Goal: Task Accomplishment & Management: Manage account settings

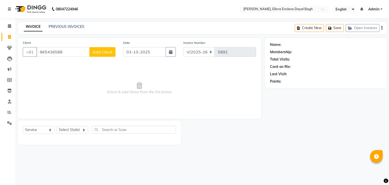
select select "6880"
select select "service"
type input "965436588"
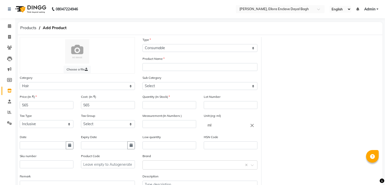
select select "C"
select select "1145601100"
select select "true"
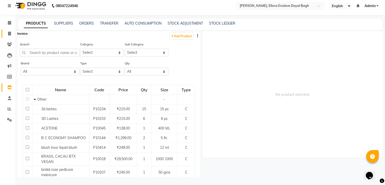
click at [8, 34] on icon at bounding box center [9, 34] width 3 height 4
select select "service"
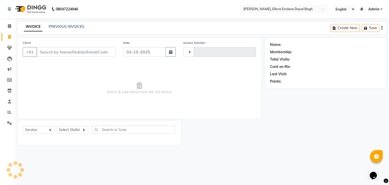
type input "5891"
select select "6880"
click at [68, 49] on input "Client" at bounding box center [75, 52] width 79 height 10
click at [73, 53] on input "Client" at bounding box center [75, 52] width 79 height 10
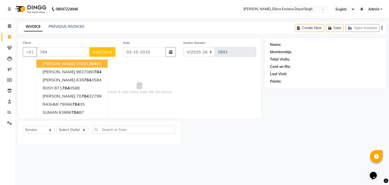
click at [73, 53] on input "784" at bounding box center [62, 52] width 53 height 10
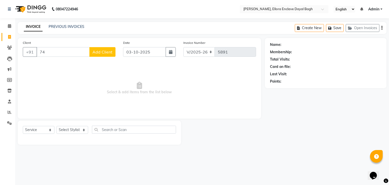
type input "7"
click at [73, 53] on input "Client" at bounding box center [75, 52] width 79 height 10
click at [77, 65] on ngb-highlight "741707 1193" at bounding box center [71, 63] width 26 height 5
type input "7417071193"
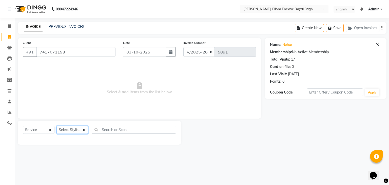
click at [75, 129] on select "Select Stylist AMAN DANISH SALMANI GOPAL PACHORI kakul KAVITA KIRAN KUMARI MEEN…" at bounding box center [72, 130] width 32 height 8
select select "53881"
click at [56, 126] on select "Select Stylist AMAN DANISH SALMANI GOPAL PACHORI kakul KAVITA KIRAN KUMARI MEEN…" at bounding box center [72, 130] width 32 height 8
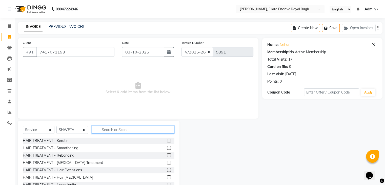
click at [118, 131] on input "text" at bounding box center [133, 129] width 82 height 8
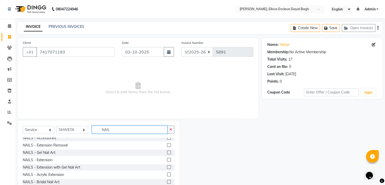
scroll to position [8, 0]
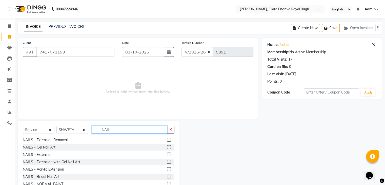
type input "NAIL"
click at [167, 147] on label at bounding box center [169, 147] width 4 height 4
click at [167, 147] on input "checkbox" at bounding box center [168, 146] width 3 height 3
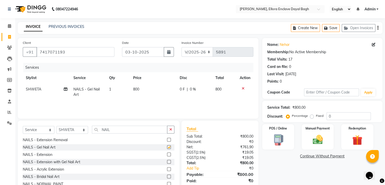
checkbox input "false"
click at [154, 88] on td "800" at bounding box center [153, 91] width 47 height 17
select select "53881"
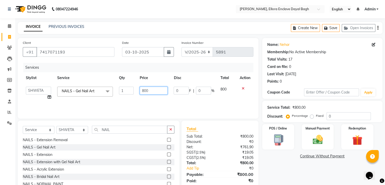
click at [157, 88] on input "800" at bounding box center [154, 91] width 28 height 8
type input "8"
type input "1500"
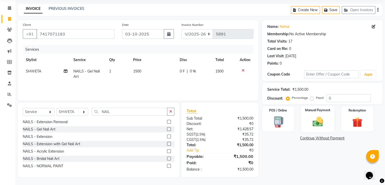
click at [319, 116] on img at bounding box center [317, 122] width 17 height 12
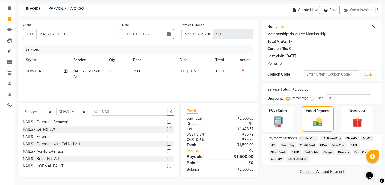
click at [351, 146] on span "CASH" at bounding box center [354, 145] width 11 height 6
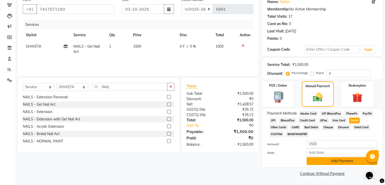
click at [327, 163] on button "Add Payment" at bounding box center [341, 161] width 71 height 8
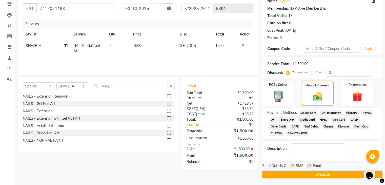
scroll to position [45, 0]
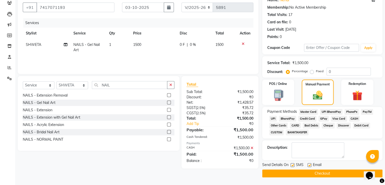
click at [310, 164] on label at bounding box center [309, 165] width 4 height 4
click at [310, 164] on input "checkbox" at bounding box center [308, 164] width 3 height 3
checkbox input "false"
click at [292, 164] on label at bounding box center [292, 165] width 4 height 4
click at [292, 164] on input "checkbox" at bounding box center [291, 164] width 3 height 3
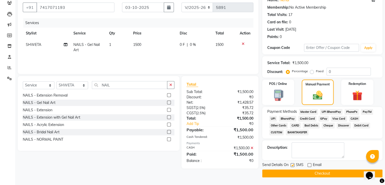
checkbox input "false"
click at [295, 172] on button "Checkout" at bounding box center [322, 173] width 120 height 8
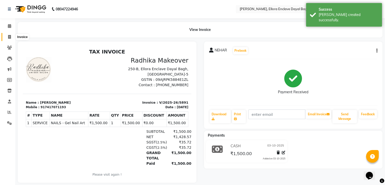
click at [6, 36] on span at bounding box center [9, 37] width 9 height 6
select select "6880"
select select "service"
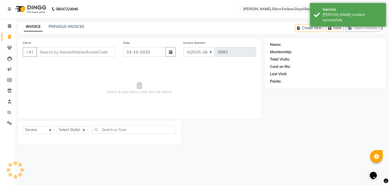
click at [61, 47] on div "Client +91" at bounding box center [69, 50] width 100 height 21
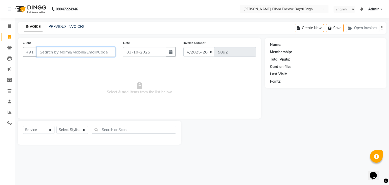
click at [96, 56] on input "Client" at bounding box center [75, 52] width 79 height 10
click at [111, 47] on div "Client +91" at bounding box center [69, 50] width 100 height 21
click at [71, 53] on input "Client" at bounding box center [75, 52] width 79 height 10
type input "9654365889"
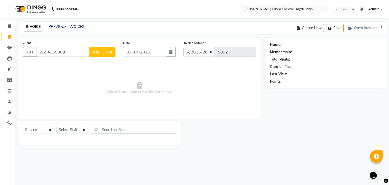
click at [105, 50] on span "Add Client" at bounding box center [102, 51] width 20 height 5
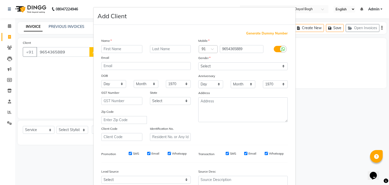
click at [135, 48] on input "text" at bounding box center [121, 49] width 41 height 8
type input "MAHIMA"
click at [233, 66] on select "Select Male Female Other Prefer Not To Say" at bounding box center [242, 66] width 89 height 8
select select "female"
click at [198, 62] on select "Select Male Female Other Prefer Not To Say" at bounding box center [242, 66] width 89 height 8
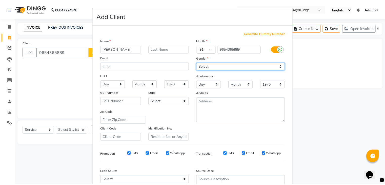
scroll to position [51, 0]
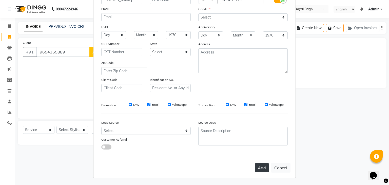
click at [257, 167] on button "Add" at bounding box center [261, 167] width 14 height 9
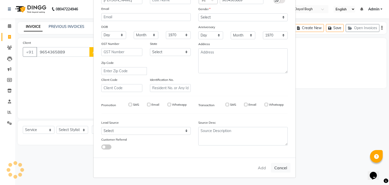
select select
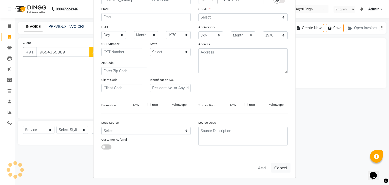
select select
checkbox input "false"
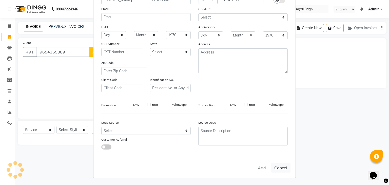
checkbox input "false"
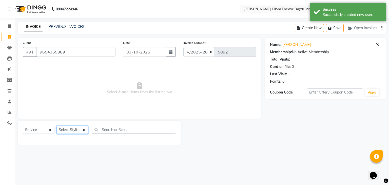
click at [84, 130] on select "Select Stylist AMAN DANISH SALMANI GOPAL PACHORI kakul KAVITA KIRAN KUMARI MEEN…" at bounding box center [72, 130] width 32 height 8
select select "53884"
click at [56, 126] on select "Select Stylist AMAN DANISH SALMANI GOPAL PACHORI kakul KAVITA KIRAN KUMARI MEEN…" at bounding box center [72, 130] width 32 height 8
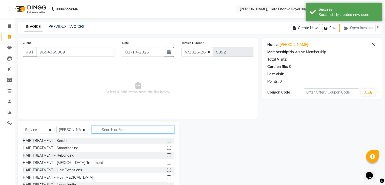
click at [126, 130] on input "text" at bounding box center [133, 129] width 82 height 8
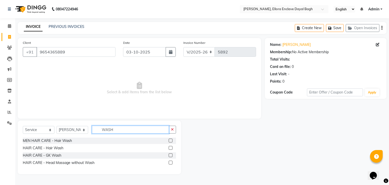
type input "WASH"
click at [169, 148] on label at bounding box center [170, 148] width 4 height 4
click at [169, 148] on input "checkbox" at bounding box center [169, 147] width 3 height 3
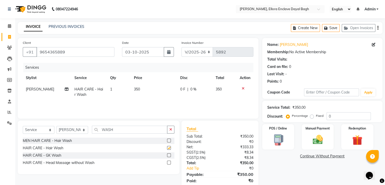
checkbox input "false"
click at [139, 130] on input "WASH" at bounding box center [129, 129] width 75 height 8
type input "W"
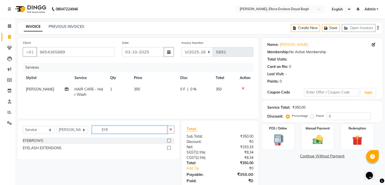
type input "EYE"
click at [167, 140] on label at bounding box center [169, 140] width 4 height 4
click at [167, 140] on input "checkbox" at bounding box center [168, 140] width 3 height 3
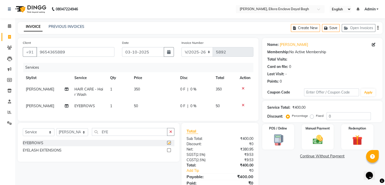
checkbox input "false"
click at [146, 106] on td "50" at bounding box center [154, 105] width 46 height 11
select select "53884"
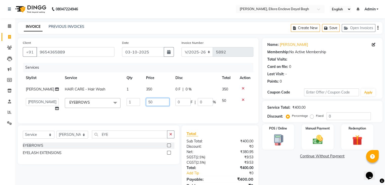
click at [150, 106] on input "50" at bounding box center [157, 102] width 23 height 8
type input "5"
type input "70"
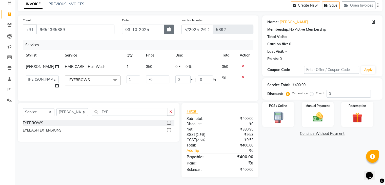
scroll to position [24, 0]
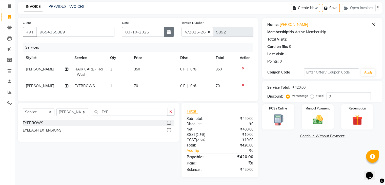
click at [169, 21] on div "Date 03-10-2025" at bounding box center [147, 30] width 59 height 21
click at [171, 27] on button "button" at bounding box center [169, 32] width 10 height 10
select select "10"
select select "2025"
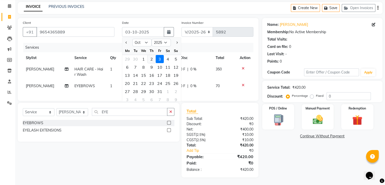
click at [151, 55] on div "2" at bounding box center [151, 59] width 8 height 8
type input "02-10-2025"
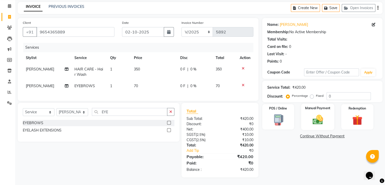
click at [315, 115] on img at bounding box center [317, 120] width 17 height 12
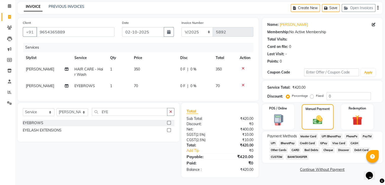
click at [349, 140] on span "CASH" at bounding box center [354, 143] width 11 height 6
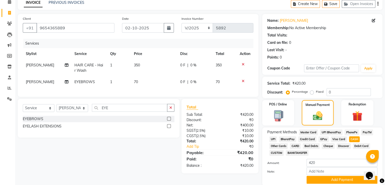
scroll to position [44, 0]
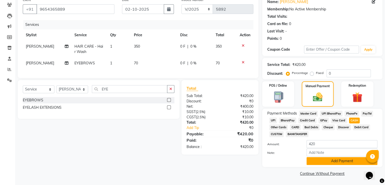
click at [338, 160] on button "Add Payment" at bounding box center [341, 161] width 71 height 8
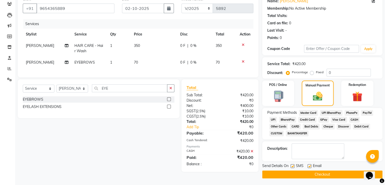
scroll to position [45, 0]
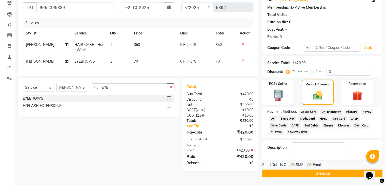
click at [310, 164] on label at bounding box center [309, 165] width 4 height 4
click at [310, 164] on input "checkbox" at bounding box center [308, 164] width 3 height 3
checkbox input "false"
click at [292, 166] on label at bounding box center [292, 165] width 4 height 4
click at [292, 166] on input "checkbox" at bounding box center [291, 164] width 3 height 3
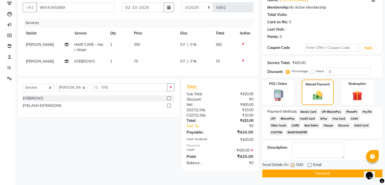
checkbox input "false"
click at [294, 172] on button "Checkout" at bounding box center [322, 173] width 120 height 8
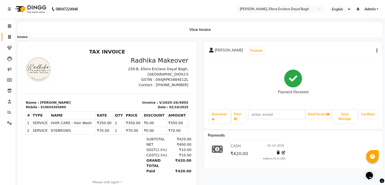
click at [5, 37] on span at bounding box center [9, 37] width 9 height 6
select select "service"
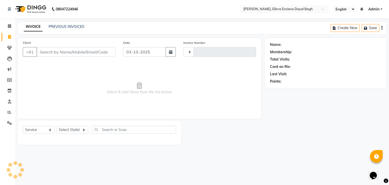
type input "5893"
select select "6880"
click at [90, 52] on input "Client" at bounding box center [75, 52] width 79 height 10
click at [91, 53] on input "Client" at bounding box center [75, 52] width 79 height 10
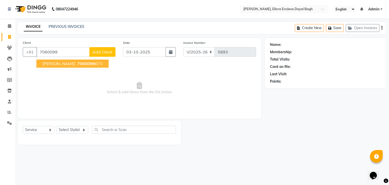
click at [78, 61] on ngb-highlight "7060099 673" at bounding box center [89, 63] width 26 height 5
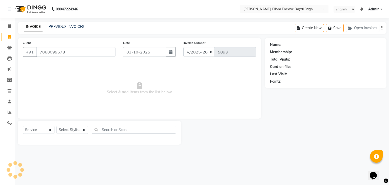
type input "7060099673"
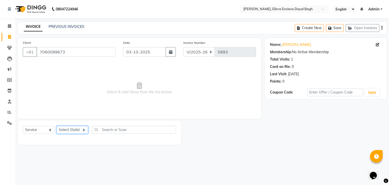
click at [74, 132] on select "Select Stylist AMAN DANISH SALMANI GOPAL PACHORI kakul KAVITA KIRAN KUMARI MEEN…" at bounding box center [72, 130] width 32 height 8
select select "53885"
click at [56, 126] on select "Select Stylist AMAN DANISH SALMANI GOPAL PACHORI kakul KAVITA KIRAN KUMARI MEEN…" at bounding box center [72, 130] width 32 height 8
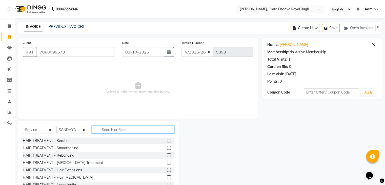
click at [115, 126] on input "text" at bounding box center [133, 129] width 82 height 8
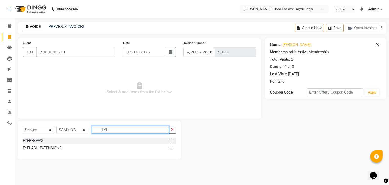
type input "EYE"
click at [170, 139] on label at bounding box center [170, 140] width 4 height 4
click at [170, 139] on input "checkbox" at bounding box center [169, 140] width 3 height 3
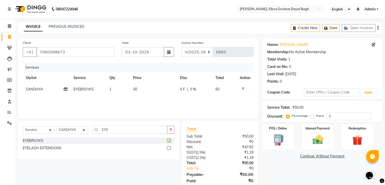
checkbox input "false"
click at [131, 129] on input "EYE" at bounding box center [129, 129] width 75 height 8
type input "E"
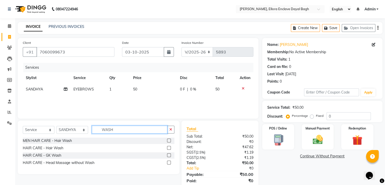
type input "WASH"
click at [169, 148] on label at bounding box center [169, 148] width 4 height 4
click at [169, 148] on input "checkbox" at bounding box center [168, 147] width 3 height 3
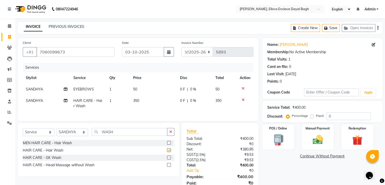
checkbox input "false"
click at [144, 87] on td "50" at bounding box center [153, 88] width 47 height 11
select select "53885"
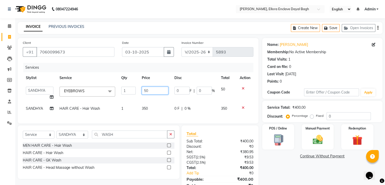
click at [149, 89] on input "50" at bounding box center [155, 91] width 26 height 8
type input "5"
type input "70"
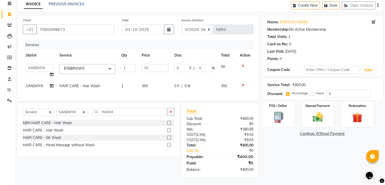
scroll to position [24, 0]
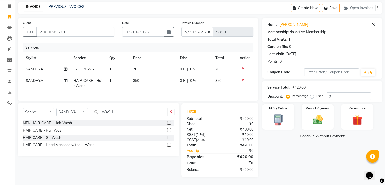
click at [315, 165] on div "Name: Shrishti Membership: No Active Membership Total Visits: 1 Card on file: 0…" at bounding box center [324, 97] width 124 height 159
click at [170, 28] on button "button" at bounding box center [169, 32] width 10 height 10
select select "10"
select select "2025"
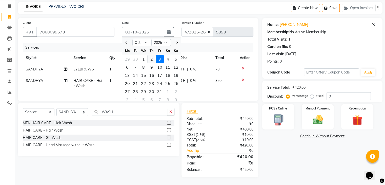
click at [151, 55] on div "2" at bounding box center [151, 59] width 8 height 8
type input "02-10-2025"
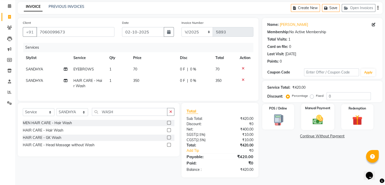
click at [317, 108] on div "Manual Payment" at bounding box center [317, 116] width 33 height 26
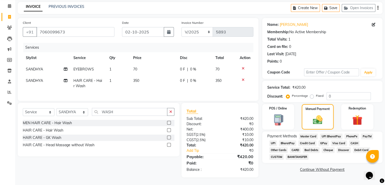
click at [350, 140] on span "CASH" at bounding box center [354, 143] width 11 height 6
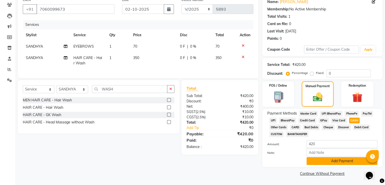
click at [346, 164] on button "Add Payment" at bounding box center [341, 161] width 71 height 8
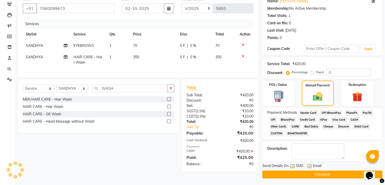
scroll to position [45, 0]
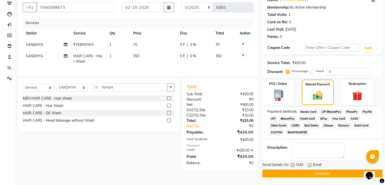
click at [310, 164] on label at bounding box center [309, 165] width 4 height 4
click at [310, 164] on input "checkbox" at bounding box center [308, 164] width 3 height 3
checkbox input "false"
click at [291, 165] on label at bounding box center [292, 165] width 4 height 4
click at [291, 165] on input "checkbox" at bounding box center [291, 164] width 3 height 3
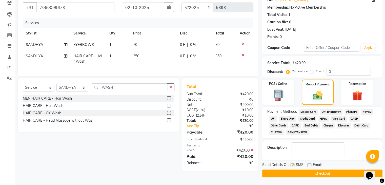
checkbox input "false"
click at [293, 171] on button "Checkout" at bounding box center [322, 173] width 120 height 8
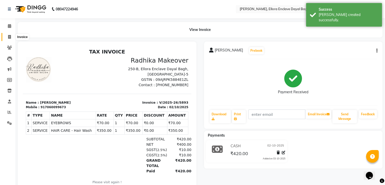
click at [9, 36] on icon at bounding box center [9, 37] width 3 height 4
select select "6880"
select select "service"
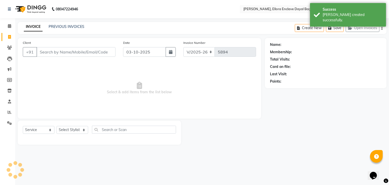
click at [50, 52] on input "Client" at bounding box center [75, 52] width 79 height 10
click at [75, 58] on div "Client +91" at bounding box center [69, 50] width 100 height 21
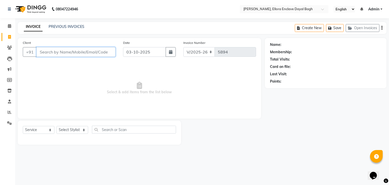
click at [75, 54] on input "Client" at bounding box center [75, 52] width 79 height 10
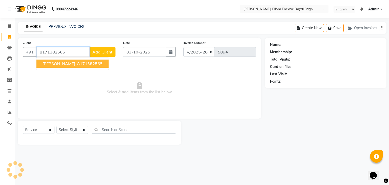
type input "8171382565"
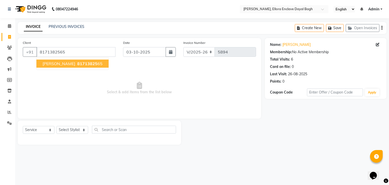
click at [77, 65] on span "81713825" at bounding box center [87, 63] width 20 height 5
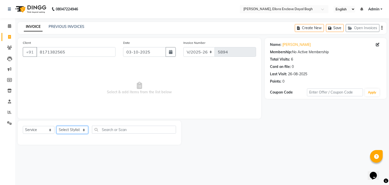
click at [75, 131] on select "Select Stylist AMAN DANISH SALMANI GOPAL PACHORI kakul KAVITA KIRAN KUMARI MEEN…" at bounding box center [72, 130] width 32 height 8
select select "53884"
click at [56, 126] on select "Select Stylist AMAN DANISH SALMANI GOPAL PACHORI kakul KAVITA KIRAN KUMARI MEEN…" at bounding box center [72, 130] width 32 height 8
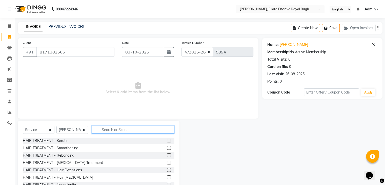
click at [110, 132] on input "text" at bounding box center [133, 129] width 82 height 8
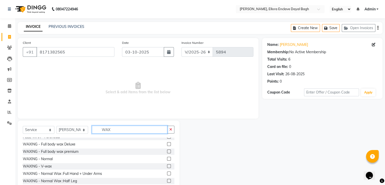
scroll to position [33, 0]
type input "WAX"
click at [167, 173] on label at bounding box center [169, 173] width 4 height 4
click at [167, 173] on input "checkbox" at bounding box center [168, 172] width 3 height 3
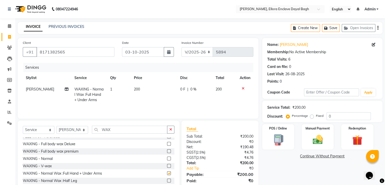
checkbox input "false"
click at [140, 132] on input "WAX" at bounding box center [129, 129] width 75 height 8
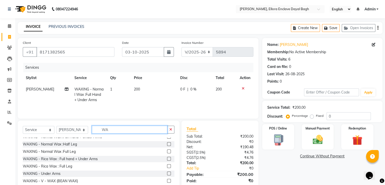
type input "W"
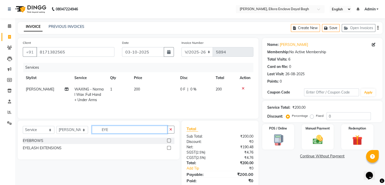
type input "EYE"
click at [170, 140] on label at bounding box center [169, 140] width 4 height 4
click at [170, 140] on input "checkbox" at bounding box center [168, 140] width 3 height 3
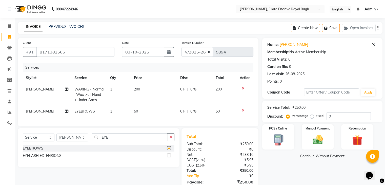
checkbox input "false"
click at [155, 110] on td "50" at bounding box center [154, 110] width 46 height 11
select select "53884"
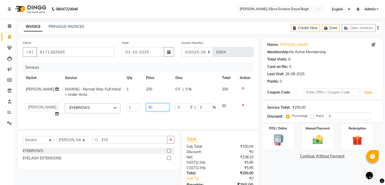
click at [155, 110] on input "50" at bounding box center [157, 107] width 23 height 8
type input "5"
type input "70"
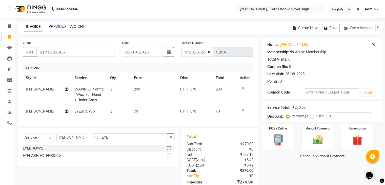
click at [153, 92] on td "200" at bounding box center [154, 94] width 46 height 22
select select "53884"
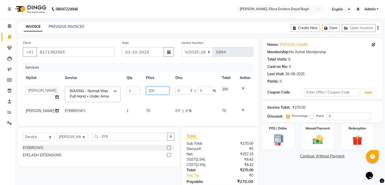
click at [153, 92] on input "200" at bounding box center [157, 91] width 23 height 8
type input "250"
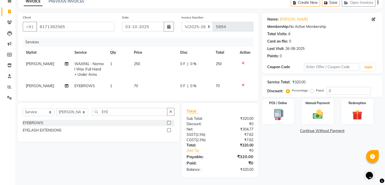
click at [52, 58] on td "MEENU KUMARI Split Commission" at bounding box center [47, 69] width 49 height 22
select select "53884"
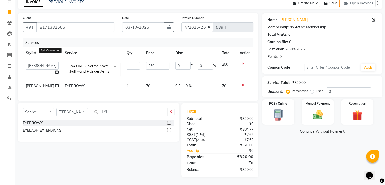
click at [55, 70] on icon at bounding box center [57, 72] width 4 height 4
select select "53884"
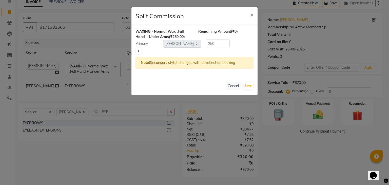
click at [138, 49] on link at bounding box center [138, 51] width 5 height 6
type input "125"
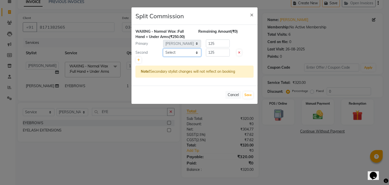
click at [186, 54] on select "Select AMAN DANISH SALMANI GOPAL PACHORI kakul KAVITA KIRAN KUMARI MEENU KUMARI…" at bounding box center [182, 53] width 38 height 8
select select "53885"
click at [163, 49] on select "Select AMAN DANISH SALMANI GOPAL PACHORI kakul KAVITA KIRAN KUMARI MEENU KUMARI…" at bounding box center [182, 53] width 38 height 8
click at [247, 92] on button "Save" at bounding box center [248, 94] width 10 height 7
select select "Select"
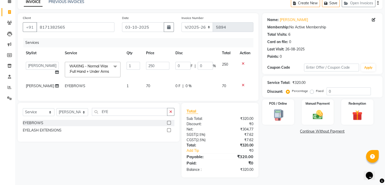
click at [296, 161] on div "Name: Himani Membership: No Active Membership Total Visits: 6 Card on file: 0 L…" at bounding box center [324, 95] width 124 height 164
click at [324, 109] on img at bounding box center [317, 115] width 17 height 12
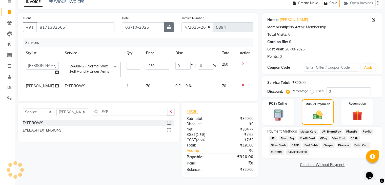
click at [169, 25] on icon "button" at bounding box center [169, 27] width 4 height 4
select select "10"
select select "2025"
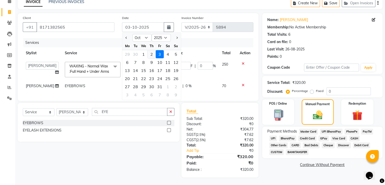
click at [148, 50] on div "2" at bounding box center [151, 54] width 8 height 8
type input "02-10-2025"
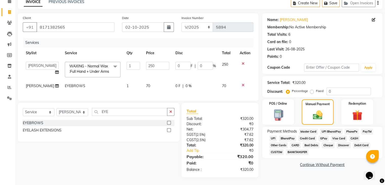
click at [351, 135] on span "CASH" at bounding box center [354, 138] width 11 height 6
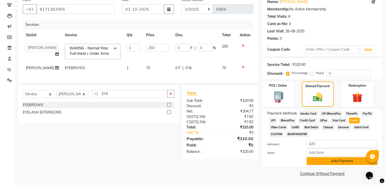
click at [327, 157] on button "Add Payment" at bounding box center [341, 161] width 71 height 8
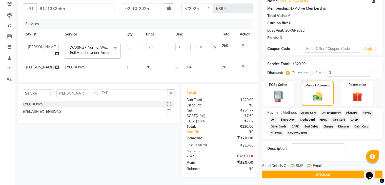
scroll to position [57, 0]
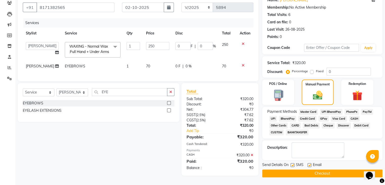
click at [310, 163] on label at bounding box center [309, 165] width 4 height 4
click at [310, 163] on input "checkbox" at bounding box center [308, 164] width 3 height 3
checkbox input "false"
click at [292, 163] on label at bounding box center [292, 165] width 4 height 4
click at [292, 163] on input "checkbox" at bounding box center [291, 164] width 3 height 3
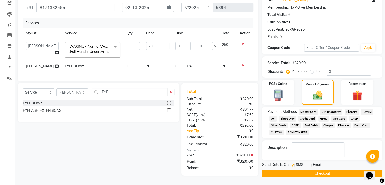
checkbox input "false"
click at [296, 169] on button "Checkout" at bounding box center [322, 173] width 120 height 8
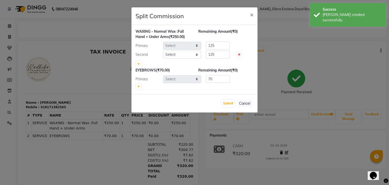
select select "53884"
select select "53885"
select select "53884"
click at [229, 102] on button "Submit" at bounding box center [228, 103] width 13 height 7
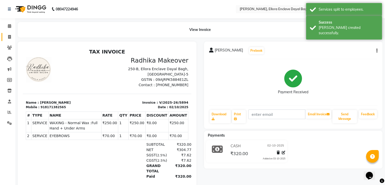
click at [9, 34] on span at bounding box center [9, 37] width 9 height 6
select select "service"
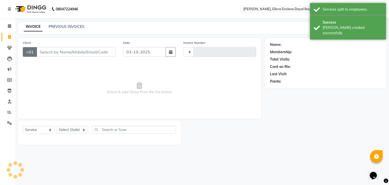
type input "5895"
select select "6880"
click at [56, 54] on input "Client" at bounding box center [75, 52] width 79 height 10
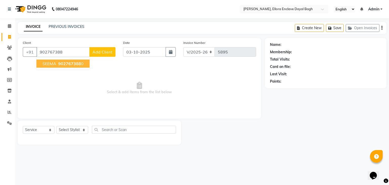
click at [64, 63] on span "902767388" at bounding box center [69, 63] width 23 height 5
type input "9027673880"
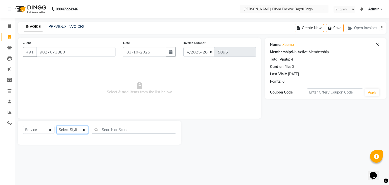
click at [79, 130] on select "Select Stylist AMAN DANISH SALMANI GOPAL PACHORI kakul KAVITA KIRAN KUMARI MEEN…" at bounding box center [72, 130] width 32 height 8
select select "53885"
click at [56, 126] on select "Select Stylist AMAN DANISH SALMANI GOPAL PACHORI kakul KAVITA KIRAN KUMARI MEEN…" at bounding box center [72, 130] width 32 height 8
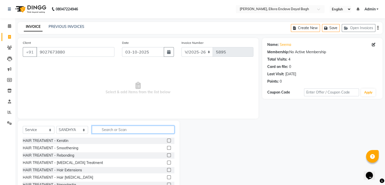
click at [117, 130] on input "text" at bounding box center [133, 129] width 82 height 8
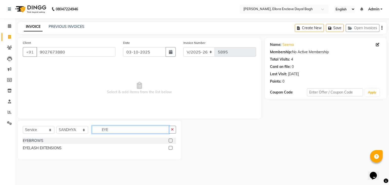
type input "EYE"
click at [170, 139] on label at bounding box center [170, 140] width 4 height 4
click at [170, 139] on input "checkbox" at bounding box center [169, 140] width 3 height 3
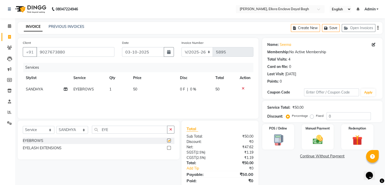
checkbox input "false"
click at [154, 91] on td "50" at bounding box center [153, 88] width 47 height 11
select select "53885"
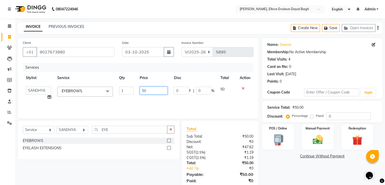
click at [155, 91] on input "50" at bounding box center [154, 91] width 28 height 8
type input "5"
type input "100"
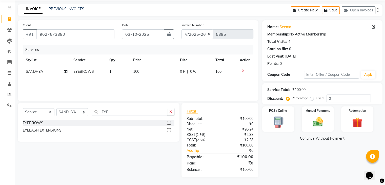
click at [306, 166] on div "Name: Seema Membership: No Active Membership Total Visits: 4 Card on file: 0 La…" at bounding box center [324, 98] width 124 height 157
click at [320, 122] on img at bounding box center [317, 122] width 17 height 12
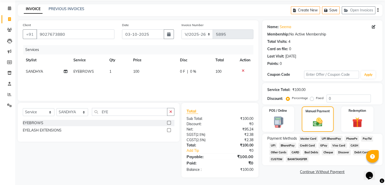
click at [351, 145] on span "CASH" at bounding box center [354, 145] width 11 height 6
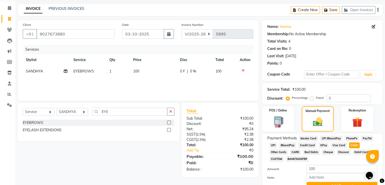
scroll to position [44, 0]
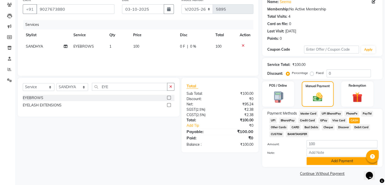
click at [342, 159] on button "Add Payment" at bounding box center [341, 161] width 71 height 8
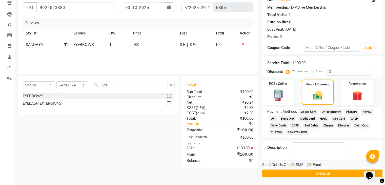
click at [310, 164] on label at bounding box center [309, 165] width 4 height 4
click at [310, 164] on input "checkbox" at bounding box center [308, 164] width 3 height 3
checkbox input "false"
click at [294, 163] on label at bounding box center [292, 165] width 4 height 4
click at [294, 163] on input "checkbox" at bounding box center [291, 164] width 3 height 3
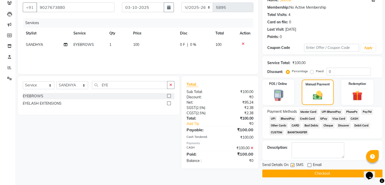
checkbox input "false"
click at [296, 171] on button "Checkout" at bounding box center [322, 173] width 120 height 8
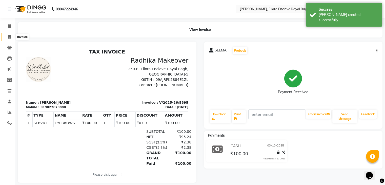
click at [6, 37] on span at bounding box center [9, 37] width 9 height 6
select select "service"
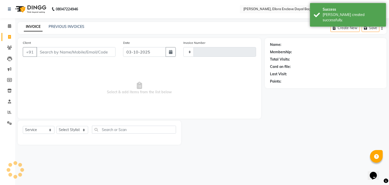
type input "5896"
select select "6880"
click at [58, 51] on input "Client" at bounding box center [75, 52] width 79 height 10
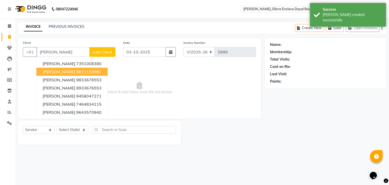
click at [55, 70] on span "GARIMA" at bounding box center [58, 71] width 33 height 5
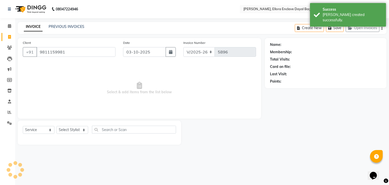
type input "9811159981"
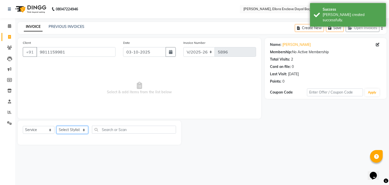
click at [77, 132] on select "Select Stylist AMAN DANISH SALMANI GOPAL PACHORI kakul KAVITA KIRAN KUMARI MEEN…" at bounding box center [72, 130] width 32 height 8
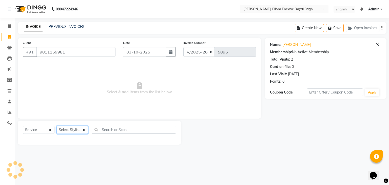
select select "53886"
click at [56, 126] on select "Select Stylist AMAN DANISH SALMANI GOPAL PACHORI kakul KAVITA KIRAN KUMARI MEEN…" at bounding box center [72, 130] width 32 height 8
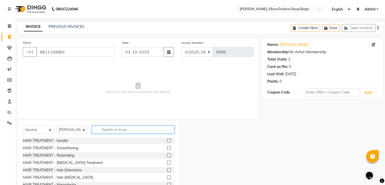
click at [113, 127] on input "text" at bounding box center [133, 129] width 82 height 8
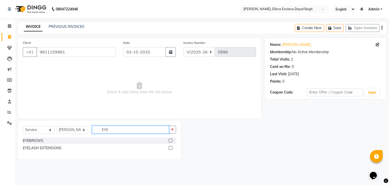
type input "EYE"
click at [169, 139] on label at bounding box center [170, 140] width 4 height 4
click at [169, 139] on input "checkbox" at bounding box center [169, 140] width 3 height 3
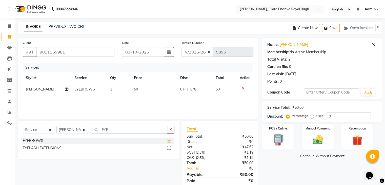
checkbox input "false"
click at [152, 90] on td "50" at bounding box center [154, 88] width 46 height 11
select select "53886"
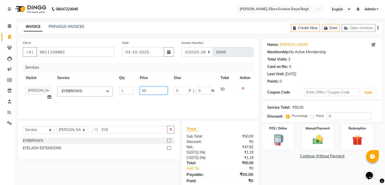
click at [159, 89] on input "50" at bounding box center [154, 91] width 28 height 8
type input "5"
type input "100"
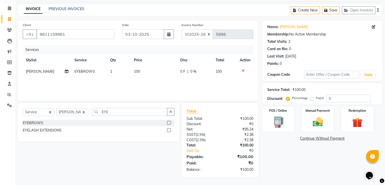
click at [309, 163] on div "Name: Garima Membership: No Active Membership Total Visits: 2 Card on file: 0 L…" at bounding box center [324, 98] width 124 height 157
click at [79, 111] on select "Select Stylist AMAN DANISH SALMANI GOPAL PACHORI kakul KAVITA KIRAN KUMARI MEEN…" at bounding box center [72, 112] width 32 height 8
select select "53885"
click at [56, 108] on select "Select Stylist AMAN DANISH SALMANI GOPAL PACHORI kakul KAVITA KIRAN KUMARI MEEN…" at bounding box center [72, 112] width 32 height 8
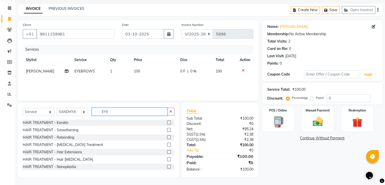
click at [122, 113] on input "EYE" at bounding box center [129, 111] width 75 height 8
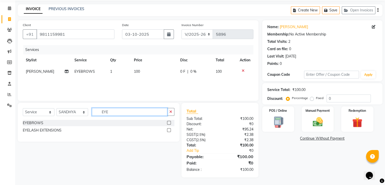
type input "EYE"
click at [169, 122] on label at bounding box center [169, 123] width 4 height 4
click at [169, 122] on input "checkbox" at bounding box center [168, 122] width 3 height 3
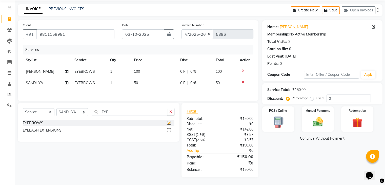
checkbox input "false"
click at [148, 85] on td "50" at bounding box center [154, 82] width 46 height 11
select select "53885"
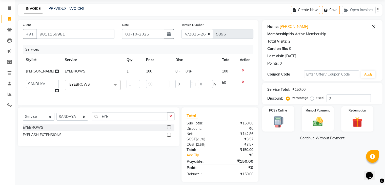
click at [151, 85] on td "50" at bounding box center [157, 86] width 29 height 19
click at [153, 87] on input "50" at bounding box center [157, 84] width 23 height 8
type input "5"
type input "70"
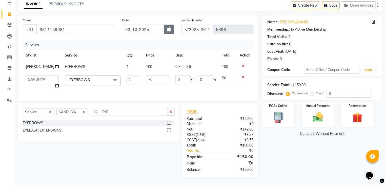
scroll to position [19, 0]
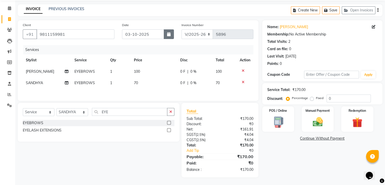
click at [165, 22] on div "Date 03-10-2025" at bounding box center [147, 32] width 59 height 21
click at [169, 32] on icon "button" at bounding box center [169, 34] width 4 height 4
select select "10"
select select "2025"
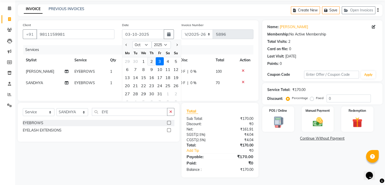
click at [151, 60] on div "2" at bounding box center [151, 61] width 8 height 8
type input "02-10-2025"
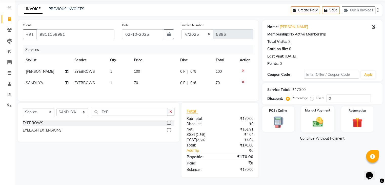
click at [317, 120] on img at bounding box center [317, 122] width 17 height 12
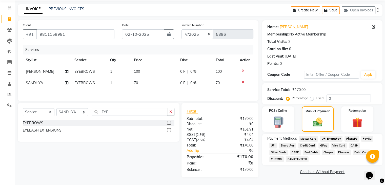
click at [353, 144] on span "CASH" at bounding box center [354, 145] width 11 height 6
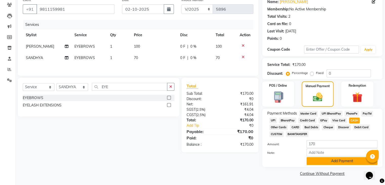
click at [338, 163] on button "Add Payment" at bounding box center [341, 161] width 71 height 8
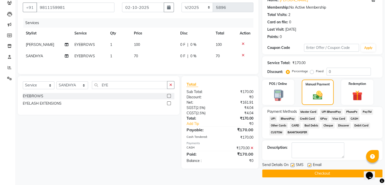
click at [309, 165] on label at bounding box center [309, 165] width 4 height 4
click at [309, 165] on input "checkbox" at bounding box center [308, 164] width 3 height 3
checkbox input "false"
click at [292, 164] on label at bounding box center [292, 165] width 4 height 4
click at [292, 164] on input "checkbox" at bounding box center [291, 164] width 3 height 3
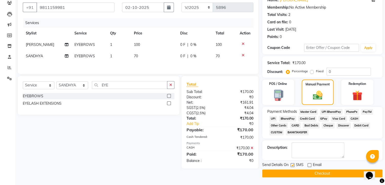
checkbox input "false"
click at [293, 176] on button "Checkout" at bounding box center [322, 173] width 120 height 8
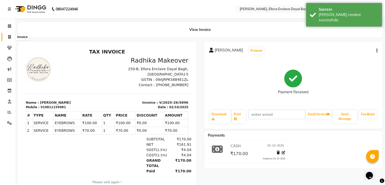
click at [11, 36] on icon at bounding box center [9, 37] width 3 height 4
select select "6880"
select select "service"
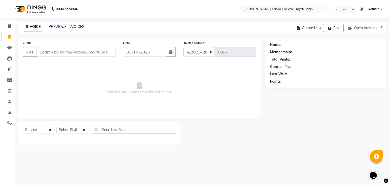
click at [66, 56] on input "Client" at bounding box center [75, 52] width 79 height 10
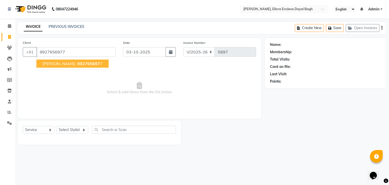
type input "9927656977"
click at [75, 67] on button "SONAL SAXENA 992765697 7" at bounding box center [72, 63] width 72 height 8
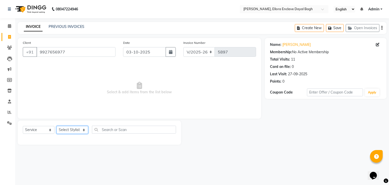
click at [79, 131] on select "Select Stylist AMAN DANISH SALMANI GOPAL PACHORI kakul KAVITA KIRAN KUMARI MEEN…" at bounding box center [72, 130] width 32 height 8
select select "53885"
click at [56, 126] on select "Select Stylist AMAN DANISH SALMANI GOPAL PACHORI kakul KAVITA KIRAN KUMARI MEEN…" at bounding box center [72, 130] width 32 height 8
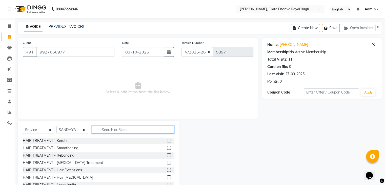
click at [115, 126] on input "text" at bounding box center [133, 129] width 82 height 8
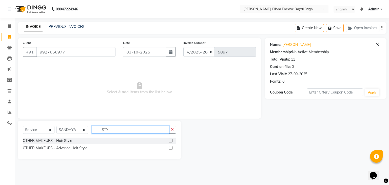
type input "STY"
click at [170, 146] on label at bounding box center [170, 148] width 4 height 4
click at [170, 146] on input "checkbox" at bounding box center [169, 147] width 3 height 3
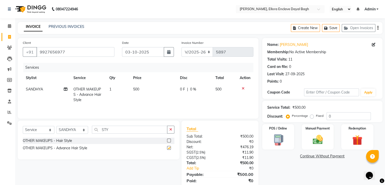
checkbox input "false"
click at [84, 131] on select "Select Stylist AMAN DANISH SALMANI GOPAL PACHORI kakul KAVITA KIRAN KUMARI MEEN…" at bounding box center [72, 130] width 32 height 8
click at [56, 126] on select "Select Stylist AMAN DANISH SALMANI GOPAL PACHORI kakul KAVITA KIRAN KUMARI MEEN…" at bounding box center [72, 130] width 32 height 8
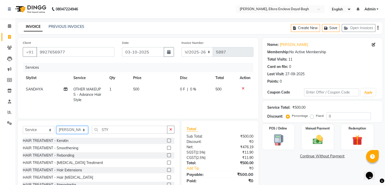
drag, startPoint x: 77, startPoint y: 126, endPoint x: 70, endPoint y: 73, distance: 53.8
click at [70, 73] on div "Client +91 9927656977 Date 03-10-2025 Invoice Number V/2025 V/2025-26 5897 Serv…" at bounding box center [138, 116] width 248 height 157
select select "86751"
click at [56, 126] on select "Select Stylist AMAN DANISH SALMANI GOPAL PACHORI kakul KAVITA KIRAN KUMARI MEEN…" at bounding box center [72, 130] width 32 height 8
click at [119, 126] on input "STY" at bounding box center [129, 129] width 75 height 8
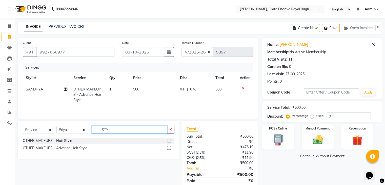
type input "STY"
click at [168, 148] on label at bounding box center [169, 148] width 4 height 4
click at [168, 148] on input "checkbox" at bounding box center [168, 147] width 3 height 3
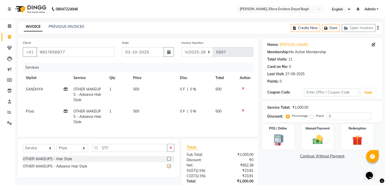
checkbox input "false"
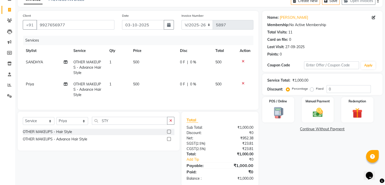
scroll to position [27, 0]
click at [130, 124] on input "STY" at bounding box center [129, 120] width 75 height 8
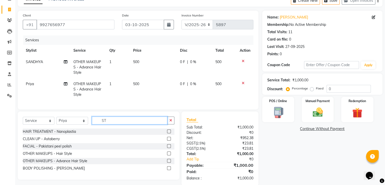
type input "S"
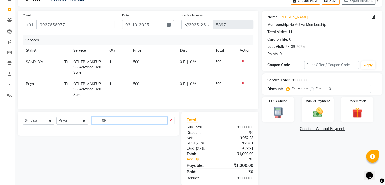
type input "S"
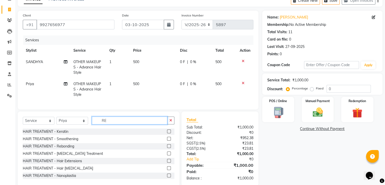
type input "R"
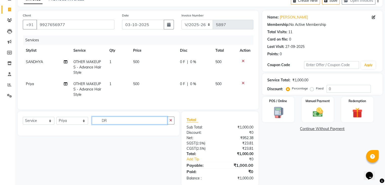
type input "D"
type input "SARE"
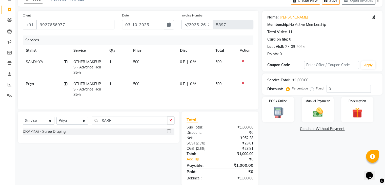
click at [167, 133] on label at bounding box center [169, 131] width 4 height 4
click at [167, 133] on input "checkbox" at bounding box center [168, 131] width 3 height 3
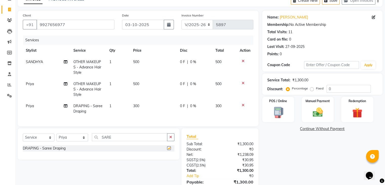
checkbox input "false"
click at [74, 141] on select "Select Stylist AMAN DANISH SALMANI GOPAL PACHORI kakul KAVITA KIRAN KUMARI MEEN…" at bounding box center [72, 137] width 32 height 8
select select "53885"
click at [56, 138] on select "Select Stylist AMAN DANISH SALMANI GOPAL PACHORI kakul KAVITA KIRAN KUMARI MEEN…" at bounding box center [72, 137] width 32 height 8
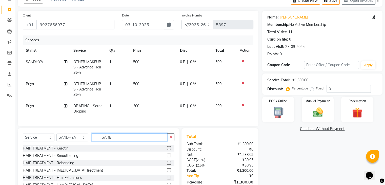
click at [123, 141] on input "SARE" at bounding box center [129, 137] width 75 height 8
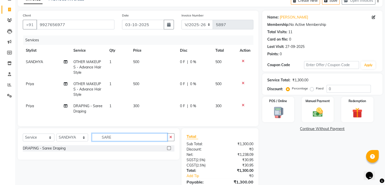
type input "SARE"
click at [170, 150] on label at bounding box center [169, 148] width 4 height 4
click at [170, 150] on input "checkbox" at bounding box center [168, 147] width 3 height 3
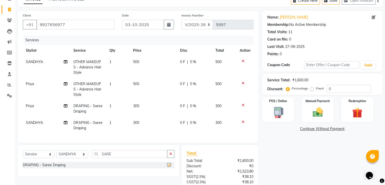
checkbox input "false"
click at [81, 158] on select "Select Stylist AMAN DANISH SALMANI GOPAL PACHORI kakul KAVITA KIRAN KUMARI MEEN…" at bounding box center [72, 154] width 32 height 8
select select "53886"
click at [56, 154] on select "Select Stylist AMAN DANISH SALMANI GOPAL PACHORI kakul KAVITA KIRAN KUMARI MEEN…" at bounding box center [72, 154] width 32 height 8
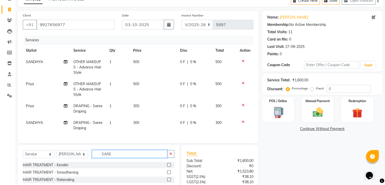
click at [115, 158] on input "SARE" at bounding box center [129, 154] width 75 height 8
type input "S"
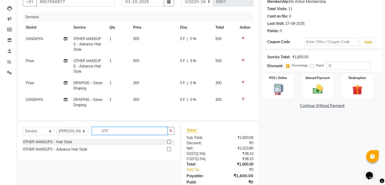
scroll to position [51, 0]
type input "STY"
click at [168, 150] on label at bounding box center [169, 149] width 4 height 4
click at [168, 150] on input "checkbox" at bounding box center [168, 148] width 3 height 3
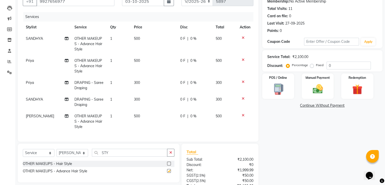
checkbox input "false"
click at [85, 157] on select "Select Stylist AMAN DANISH SALMANI GOPAL PACHORI kakul KAVITA KIRAN KUMARI MEEN…" at bounding box center [72, 153] width 32 height 8
select select "53884"
click at [56, 151] on select "Select Stylist AMAN DANISH SALMANI GOPAL PACHORI kakul KAVITA KIRAN KUMARI MEEN…" at bounding box center [72, 153] width 32 height 8
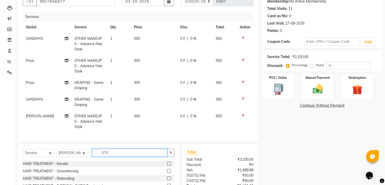
click at [130, 156] on input "STY" at bounding box center [129, 152] width 75 height 8
type input "S"
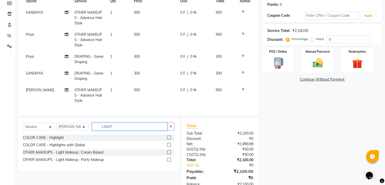
scroll to position [77, 0]
type input "LIGHT"
click at [168, 161] on label at bounding box center [169, 159] width 4 height 4
click at [168, 161] on input "checkbox" at bounding box center [168, 159] width 3 height 3
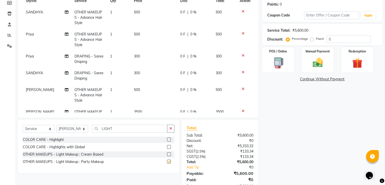
checkbox input "false"
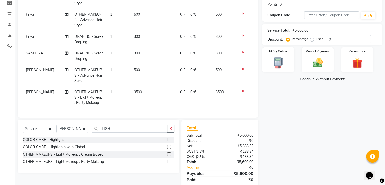
click at [149, 87] on td "3500" at bounding box center [154, 97] width 46 height 22
select select "53884"
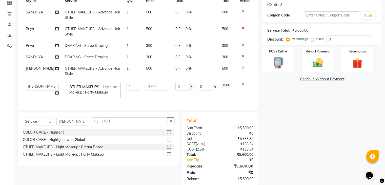
scroll to position [0, 0]
click at [151, 87] on input "3500" at bounding box center [157, 86] width 23 height 8
type input "3"
type input "4500"
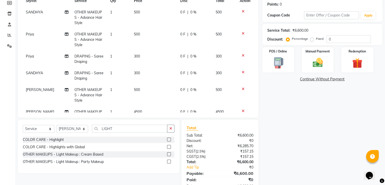
click at [326, 144] on div "Name: Sonal Saxena Membership: No Active Membership Total Visits: 11 Card on fi…" at bounding box center [324, 77] width 124 height 233
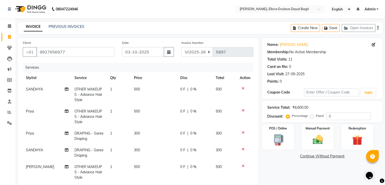
click at [158, 89] on td "500" at bounding box center [154, 94] width 46 height 22
select select "53885"
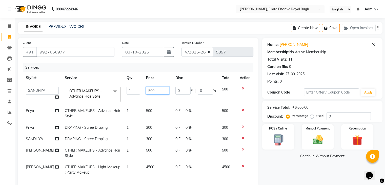
click at [161, 88] on input "500" at bounding box center [157, 91] width 23 height 8
type input "5"
type input "700"
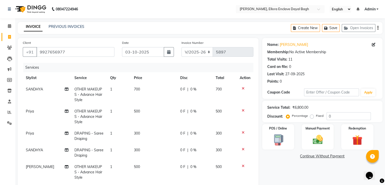
click at [158, 109] on td "500" at bounding box center [154, 116] width 46 height 22
select select "86751"
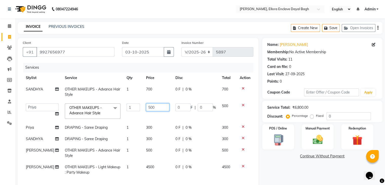
click at [159, 109] on input "500" at bounding box center [157, 107] width 23 height 8
type input "5"
type input "700"
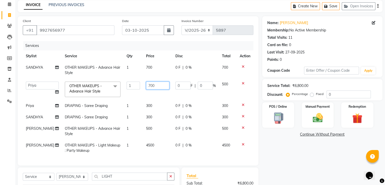
scroll to position [22, 0]
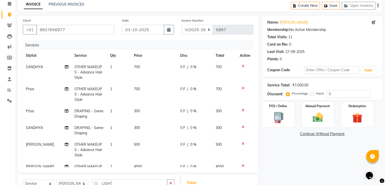
click at [156, 127] on tbody "SANDHYA OTHER MAKEUPS - Advance Hair Style 1 700 0 F | 0 % 700 Priya OTHER MAKE…" at bounding box center [138, 121] width 230 height 121
click at [154, 126] on td "300" at bounding box center [154, 130] width 46 height 17
select select "53885"
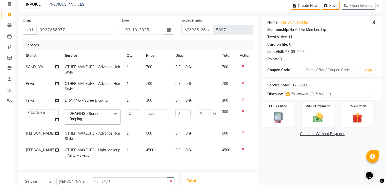
click at [158, 134] on td "500" at bounding box center [157, 135] width 29 height 17
select select "53886"
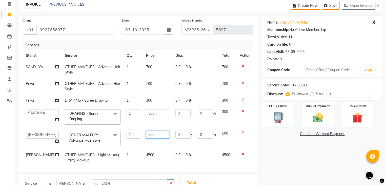
click at [156, 136] on input "500" at bounding box center [157, 135] width 23 height 8
type input "5"
type input "700"
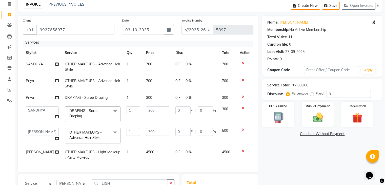
click at [314, 169] on div "Name: Sonal Saxena Membership: No Active Membership Total Visits: 11 Card on fi…" at bounding box center [324, 132] width 124 height 233
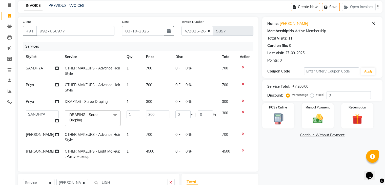
scroll to position [21, 0]
click at [168, 30] on icon "button" at bounding box center [169, 31] width 4 height 4
select select "10"
select select "2025"
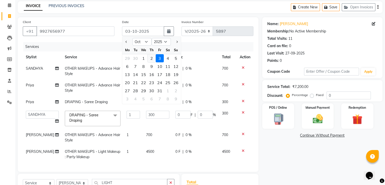
click at [151, 59] on div "2" at bounding box center [151, 58] width 8 height 8
type input "02-10-2025"
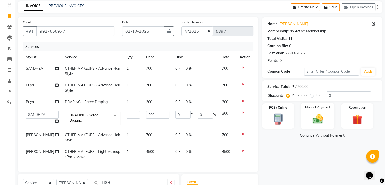
click at [312, 116] on img at bounding box center [317, 119] width 17 height 12
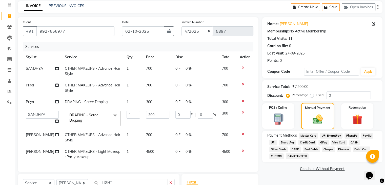
scroll to position [92, 0]
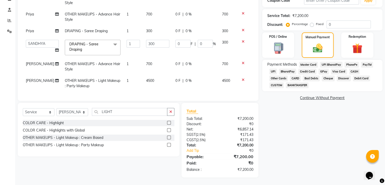
click at [273, 69] on span "UPI" at bounding box center [273, 72] width 8 height 6
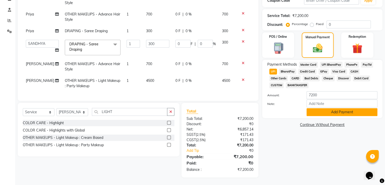
click at [330, 112] on button "Add Payment" at bounding box center [341, 112] width 71 height 8
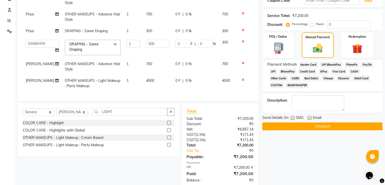
scroll to position [102, 0]
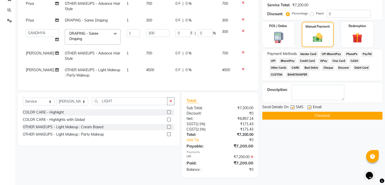
click at [309, 107] on label at bounding box center [309, 107] width 4 height 4
click at [309, 107] on input "checkbox" at bounding box center [308, 107] width 3 height 3
checkbox input "false"
click at [293, 107] on label at bounding box center [292, 107] width 4 height 4
click at [293, 107] on input "checkbox" at bounding box center [291, 107] width 3 height 3
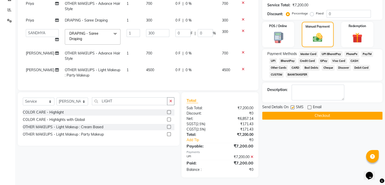
checkbox input "false"
click at [293, 115] on button "Checkout" at bounding box center [322, 116] width 120 height 8
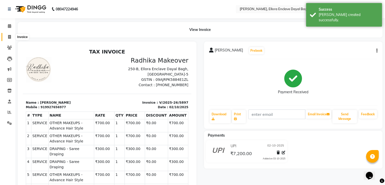
click at [8, 37] on icon at bounding box center [9, 37] width 3 height 4
select select "service"
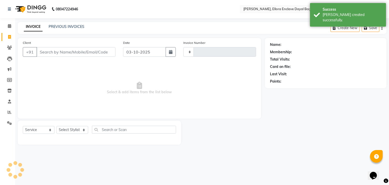
type input "5898"
select select "6880"
click at [89, 52] on input "Client" at bounding box center [75, 52] width 79 height 10
click at [103, 53] on input "Client" at bounding box center [75, 52] width 79 height 10
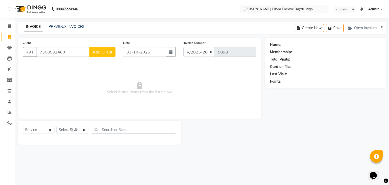
type input "7300532460"
click at [104, 54] on span "Add Client" at bounding box center [102, 51] width 20 height 5
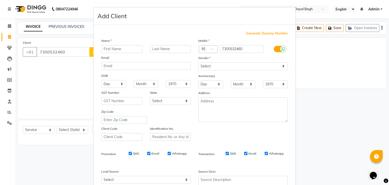
click at [127, 47] on input "text" at bounding box center [121, 49] width 41 height 8
click at [127, 47] on input "G" at bounding box center [121, 49] width 41 height 8
type input "GEETA"
click at [227, 67] on select "Select Male Female Other Prefer Not To Say" at bounding box center [242, 66] width 89 height 8
select select "female"
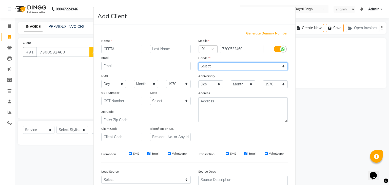
click at [198, 62] on select "Select Male Female Other Prefer Not To Say" at bounding box center [242, 66] width 89 height 8
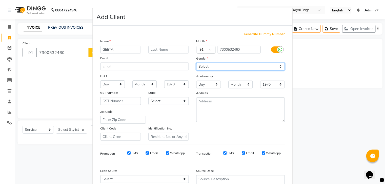
scroll to position [51, 0]
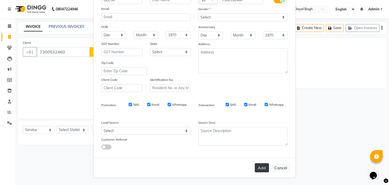
click at [258, 166] on button "Add" at bounding box center [261, 167] width 14 height 9
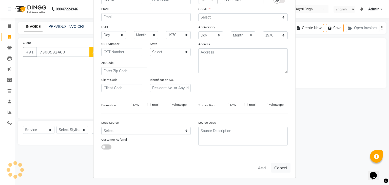
select select
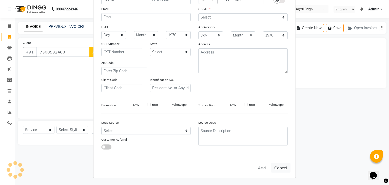
select select
checkbox input "false"
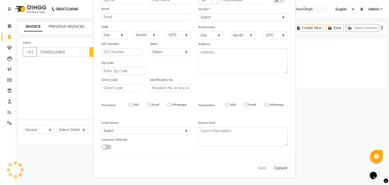
checkbox input "false"
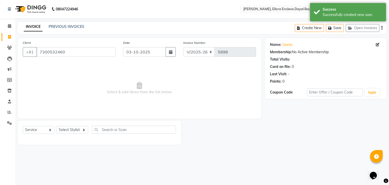
click at [78, 135] on div "Select Service Product Membership Package Voucher Prepaid Gift Card Select Styl…" at bounding box center [99, 131] width 153 height 12
click at [84, 133] on select "Select Stylist AMAN DANISH SALMANI GOPAL PACHORI kakul KAVITA KIRAN KUMARI MEEN…" at bounding box center [72, 130] width 32 height 8
select select "53884"
click at [56, 126] on select "Select Stylist AMAN DANISH SALMANI GOPAL PACHORI kakul KAVITA KIRAN KUMARI MEEN…" at bounding box center [72, 130] width 32 height 8
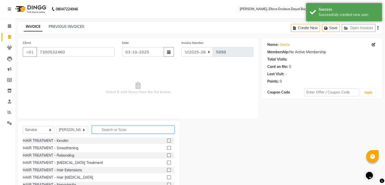
click at [125, 131] on input "text" at bounding box center [133, 129] width 82 height 8
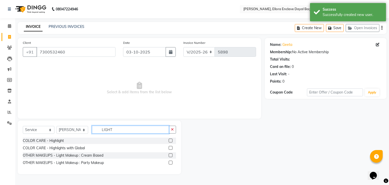
type input "LIGHT"
click at [170, 154] on label at bounding box center [170, 155] width 4 height 4
click at [170, 154] on input "checkbox" at bounding box center [169, 155] width 3 height 3
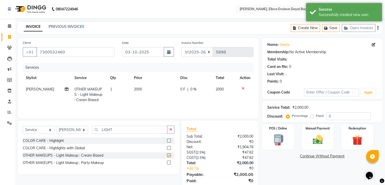
checkbox input "false"
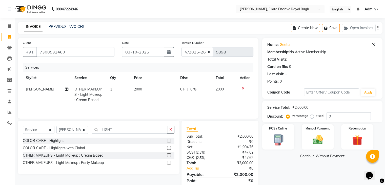
click at [155, 87] on td "2000" at bounding box center [154, 94] width 46 height 22
select select "53884"
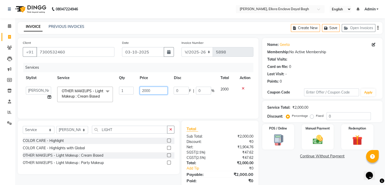
click at [162, 92] on input "2000" at bounding box center [154, 91] width 28 height 8
type input "2"
type input "1500"
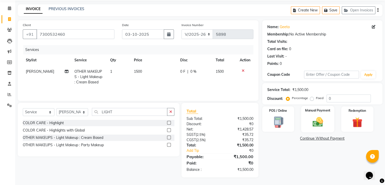
click at [323, 116] on img at bounding box center [317, 122] width 17 height 12
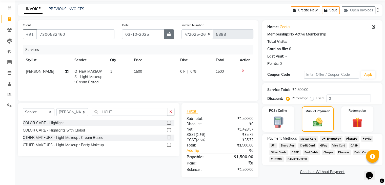
click at [171, 31] on button "button" at bounding box center [169, 34] width 10 height 10
select select "10"
select select "2025"
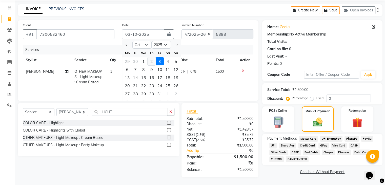
click at [150, 64] on div "2" at bounding box center [151, 61] width 8 height 8
type input "02-10-2025"
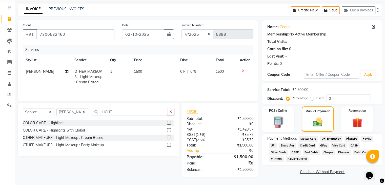
click at [274, 146] on span "UPI" at bounding box center [273, 145] width 8 height 6
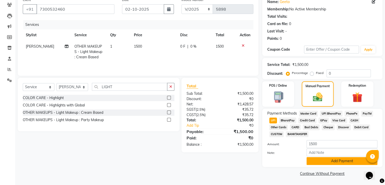
click at [324, 164] on button "Add Payment" at bounding box center [341, 161] width 71 height 8
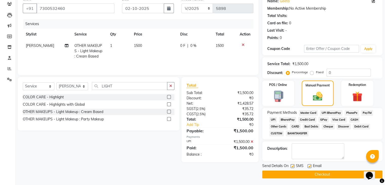
scroll to position [45, 0]
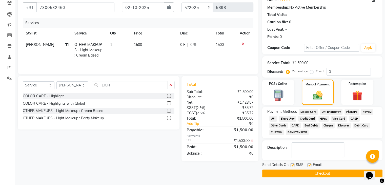
click at [307, 164] on div "SMS" at bounding box center [298, 165] width 17 height 6
click at [308, 163] on label at bounding box center [309, 165] width 4 height 4
click at [308, 163] on input "checkbox" at bounding box center [308, 164] width 3 height 3
checkbox input "false"
click at [291, 165] on label at bounding box center [292, 165] width 4 height 4
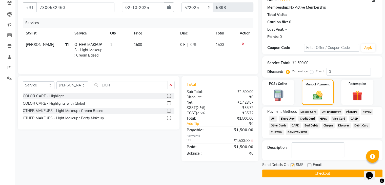
click at [291, 165] on input "checkbox" at bounding box center [291, 164] width 3 height 3
checkbox input "false"
click at [293, 172] on button "Checkout" at bounding box center [322, 173] width 120 height 8
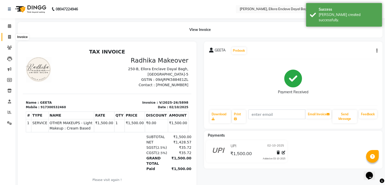
click at [10, 38] on icon at bounding box center [9, 37] width 3 height 4
select select "service"
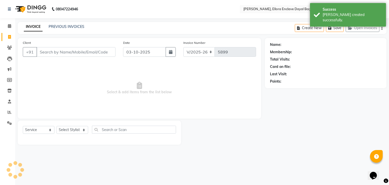
click at [61, 52] on input "Client" at bounding box center [75, 52] width 79 height 10
click at [76, 55] on input "Client" at bounding box center [75, 52] width 79 height 10
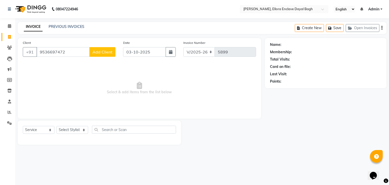
click at [100, 48] on button "Add Client" at bounding box center [102, 52] width 26 height 10
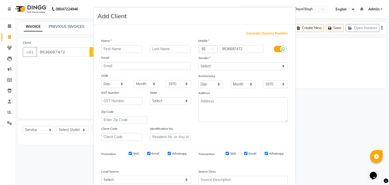
click at [116, 51] on input "text" at bounding box center [121, 49] width 41 height 8
click at [231, 67] on select "Select Male Female Other Prefer Not To Say" at bounding box center [242, 66] width 89 height 8
click at [198, 62] on select "Select Male Female Other Prefer Not To Say" at bounding box center [242, 66] width 89 height 8
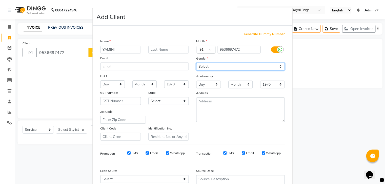
scroll to position [51, 0]
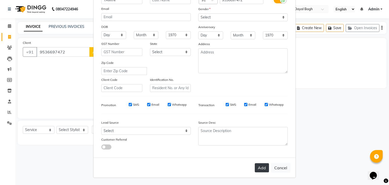
click at [260, 169] on button "Add" at bounding box center [261, 167] width 14 height 9
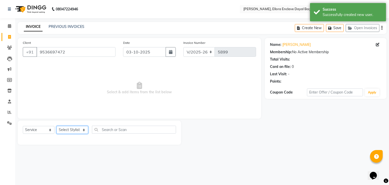
click at [82, 130] on select "Select Stylist AMAN DANISH SALMANI GOPAL PACHORI kakul KAVITA KIRAN KUMARI MEEN…" at bounding box center [72, 130] width 32 height 8
click at [56, 126] on select "Select Stylist AMAN DANISH SALMANI GOPAL PACHORI kakul KAVITA KIRAN KUMARI MEEN…" at bounding box center [72, 130] width 32 height 8
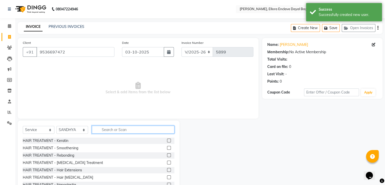
click at [110, 131] on input "text" at bounding box center [133, 129] width 82 height 8
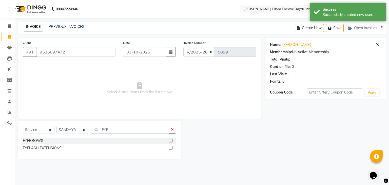
click at [171, 140] on label at bounding box center [170, 140] width 4 height 4
click at [171, 140] on input "checkbox" at bounding box center [169, 140] width 3 height 3
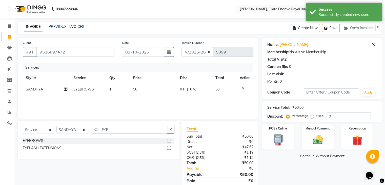
click at [150, 91] on td "50" at bounding box center [153, 88] width 47 height 11
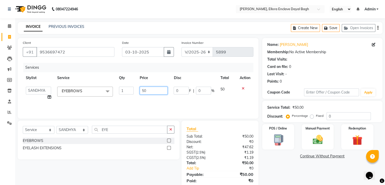
click at [151, 91] on input "50" at bounding box center [154, 91] width 28 height 8
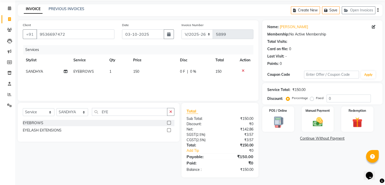
click at [273, 160] on div "Name: Yamini Membership: No Active Membership Total Visits: Card on file: 0 Las…" at bounding box center [324, 98] width 124 height 157
click at [322, 123] on img at bounding box center [317, 122] width 17 height 12
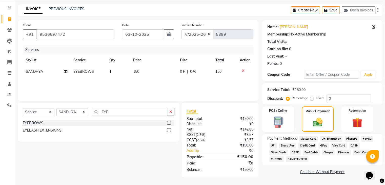
click at [356, 144] on span "CASH" at bounding box center [354, 145] width 11 height 6
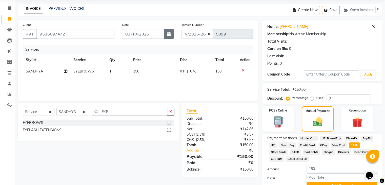
click at [167, 33] on icon "button" at bounding box center [169, 34] width 4 height 4
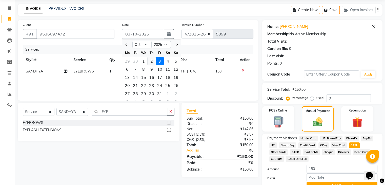
click at [150, 61] on div "2" at bounding box center [151, 61] width 8 height 8
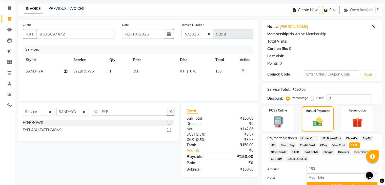
scroll to position [34, 0]
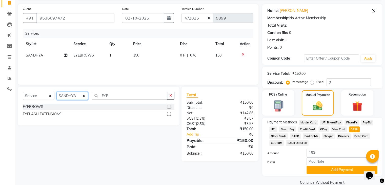
click at [82, 97] on select "Select Stylist AMAN DANISH SALMANI GOPAL PACHORI kakul KAVITA KIRAN KUMARI MEEN…" at bounding box center [72, 96] width 32 height 8
click at [56, 92] on select "Select Stylist AMAN DANISH SALMANI GOPAL PACHORI kakul KAVITA KIRAN KUMARI MEEN…" at bounding box center [72, 96] width 32 height 8
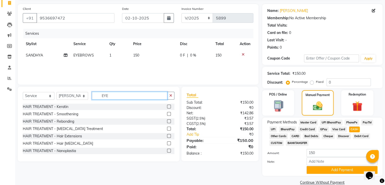
click at [125, 94] on input "EYE" at bounding box center [129, 96] width 75 height 8
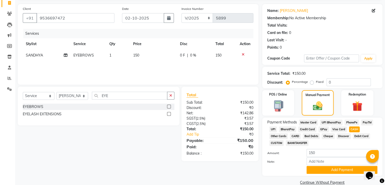
click at [169, 105] on label at bounding box center [169, 106] width 4 height 4
click at [169, 105] on input "checkbox" at bounding box center [168, 106] width 3 height 3
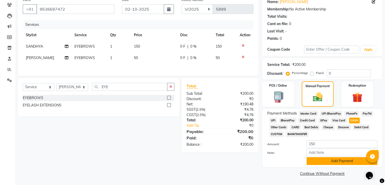
click at [329, 164] on button "Add Payment" at bounding box center [341, 161] width 71 height 8
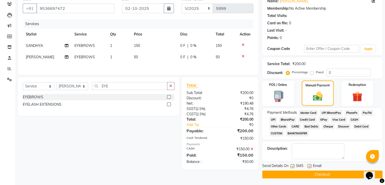
scroll to position [45, 0]
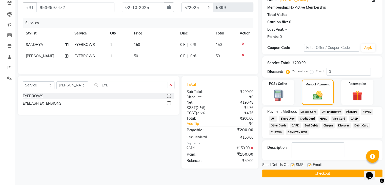
click at [317, 174] on button "Checkout" at bounding box center [322, 173] width 120 height 8
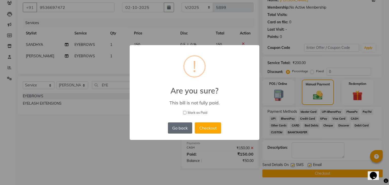
click at [176, 127] on button "Go back" at bounding box center [180, 127] width 24 height 11
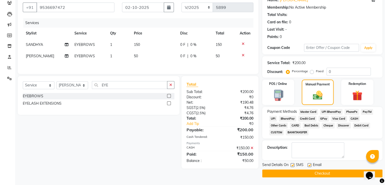
click at [352, 117] on span "CASH" at bounding box center [354, 119] width 11 height 6
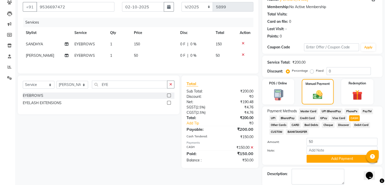
click at [250, 147] on icon at bounding box center [251, 147] width 3 height 4
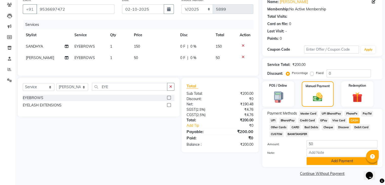
click at [342, 159] on button "Add Payment" at bounding box center [341, 161] width 71 height 8
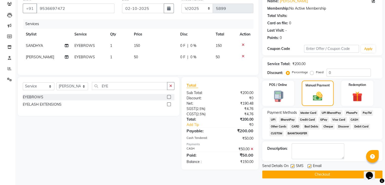
scroll to position [45, 0]
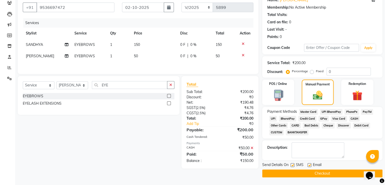
click at [252, 147] on icon at bounding box center [251, 148] width 3 height 4
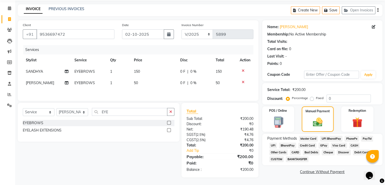
click at [352, 143] on span "CASH" at bounding box center [354, 145] width 11 height 6
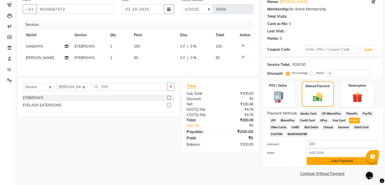
click at [332, 158] on button "Add Payment" at bounding box center [341, 161] width 71 height 8
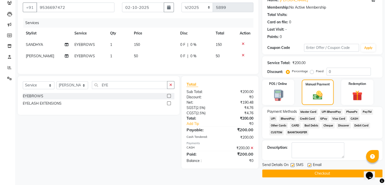
scroll to position [45, 0]
click at [310, 171] on button "Checkout" at bounding box center [322, 173] width 120 height 8
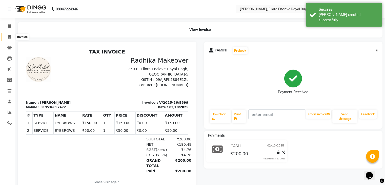
click at [13, 34] on span at bounding box center [9, 37] width 9 height 6
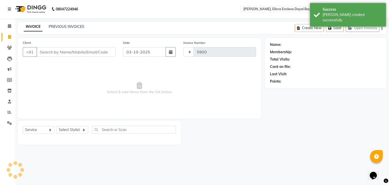
click at [60, 51] on input "Client" at bounding box center [75, 52] width 79 height 10
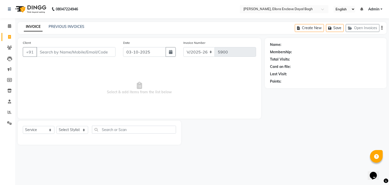
click at [70, 55] on input "Client" at bounding box center [75, 52] width 79 height 10
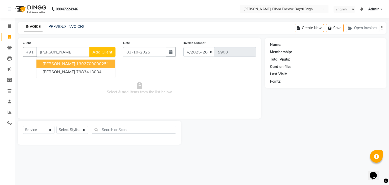
click at [76, 65] on ngb-highlight "1302700000251" at bounding box center [92, 63] width 33 height 5
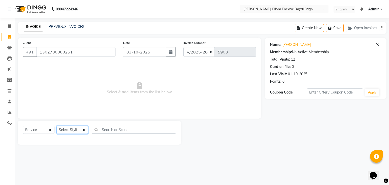
click at [78, 132] on select "Select Stylist AMAN DANISH SALMANI GOPAL PACHORI kakul KAVITA KIRAN KUMARI MEEN…" at bounding box center [72, 130] width 32 height 8
click at [56, 126] on select "Select Stylist AMAN DANISH SALMANI GOPAL PACHORI kakul KAVITA KIRAN KUMARI MEEN…" at bounding box center [72, 130] width 32 height 8
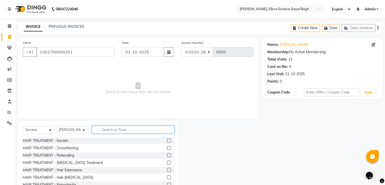
click at [122, 126] on input "text" at bounding box center [133, 129] width 82 height 8
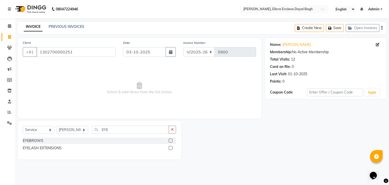
click at [169, 140] on label at bounding box center [170, 140] width 4 height 4
click at [169, 140] on input "checkbox" at bounding box center [169, 140] width 3 height 3
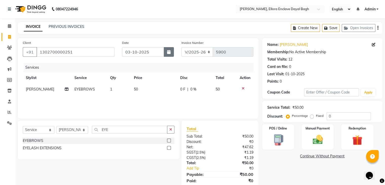
click at [171, 51] on button "button" at bounding box center [169, 52] width 10 height 10
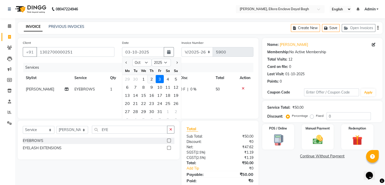
click at [151, 77] on div "2" at bounding box center [151, 79] width 8 height 8
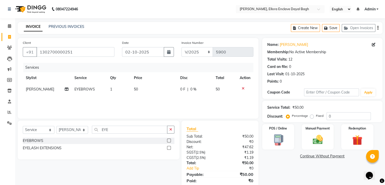
scroll to position [18, 0]
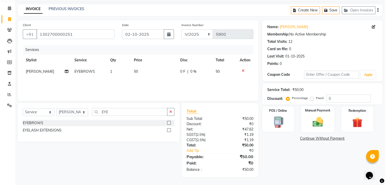
click at [314, 123] on img at bounding box center [317, 122] width 17 height 12
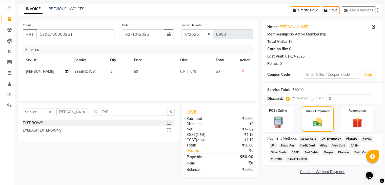
click at [353, 144] on span "CASH" at bounding box center [354, 145] width 11 height 6
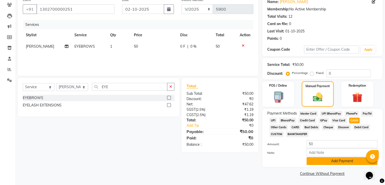
click at [331, 158] on button "Add Payment" at bounding box center [341, 161] width 71 height 8
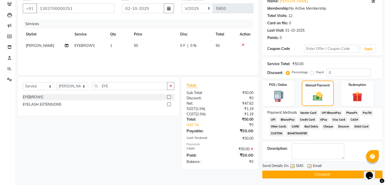
scroll to position [45, 0]
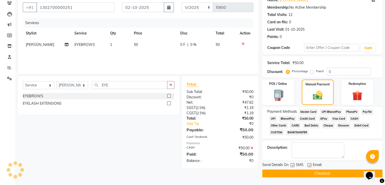
click at [310, 165] on label at bounding box center [309, 165] width 4 height 4
click at [310, 165] on input "checkbox" at bounding box center [308, 164] width 3 height 3
click at [293, 165] on label at bounding box center [292, 165] width 4 height 4
click at [293, 165] on input "checkbox" at bounding box center [291, 164] width 3 height 3
click at [295, 175] on button "Checkout" at bounding box center [322, 173] width 120 height 8
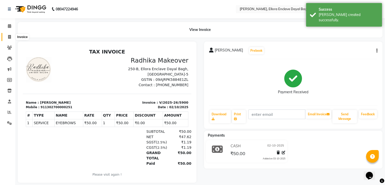
click at [10, 38] on icon at bounding box center [9, 37] width 3 height 4
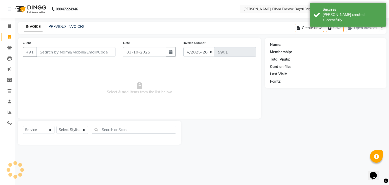
click at [54, 54] on input "Client" at bounding box center [75, 52] width 79 height 10
click at [65, 54] on input "Client" at bounding box center [75, 52] width 79 height 10
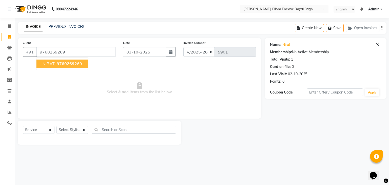
click at [78, 62] on ngb-highlight "97602692 69" at bounding box center [69, 63] width 26 height 5
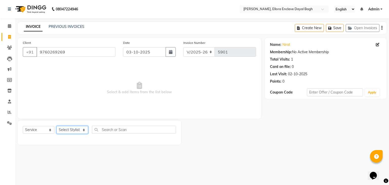
click at [85, 132] on select "Select Stylist AMAN DANISH SALMANI GOPAL PACHORI kakul KAVITA KIRAN KUMARI MEEN…" at bounding box center [72, 130] width 32 height 8
click at [56, 126] on select "Select Stylist AMAN DANISH SALMANI GOPAL PACHORI kakul KAVITA KIRAN KUMARI MEEN…" at bounding box center [72, 130] width 32 height 8
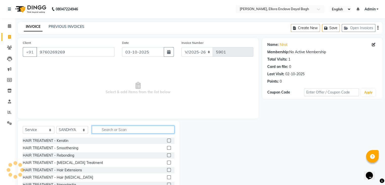
click at [117, 128] on input "text" at bounding box center [133, 129] width 82 height 8
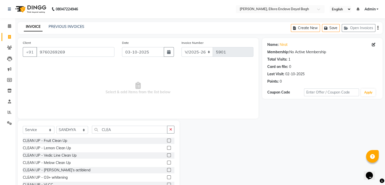
click at [167, 155] on label at bounding box center [169, 155] width 4 height 4
click at [167, 155] on input "checkbox" at bounding box center [168, 155] width 3 height 3
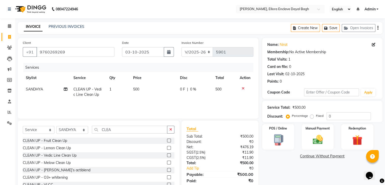
click at [154, 88] on td "500" at bounding box center [153, 91] width 47 height 17
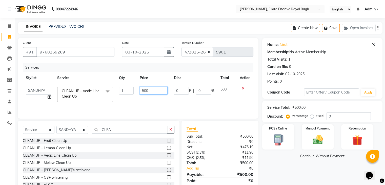
click at [157, 89] on input "500" at bounding box center [154, 91] width 28 height 8
click at [132, 129] on input "CLEA" at bounding box center [129, 129] width 75 height 8
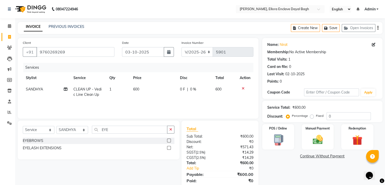
click at [168, 139] on label at bounding box center [169, 140] width 4 height 4
click at [168, 139] on input "checkbox" at bounding box center [168, 140] width 3 height 3
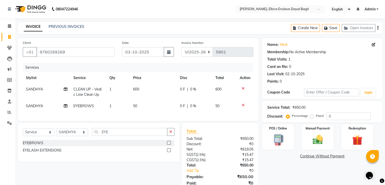
scroll to position [24, 0]
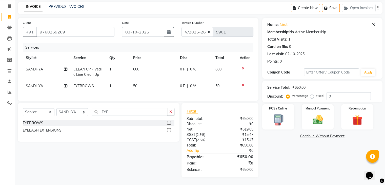
click at [310, 155] on div "Name: Nirat Membership: No Active Membership Total Visits: 1 Card on file: 0 La…" at bounding box center [324, 97] width 124 height 159
click at [169, 27] on button "button" at bounding box center [169, 32] width 10 height 10
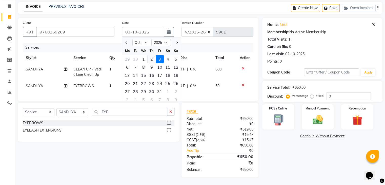
click at [152, 56] on div "2" at bounding box center [151, 59] width 8 height 8
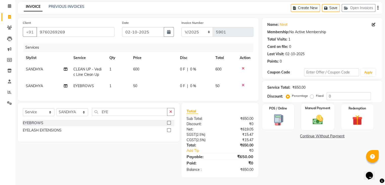
click at [318, 114] on img at bounding box center [317, 120] width 17 height 12
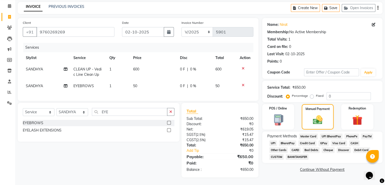
click at [353, 140] on span "CASH" at bounding box center [354, 143] width 11 height 6
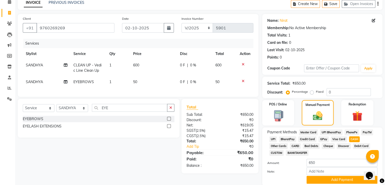
scroll to position [44, 0]
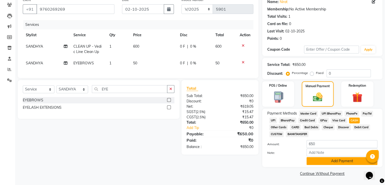
click at [352, 159] on button "Add Payment" at bounding box center [341, 161] width 71 height 8
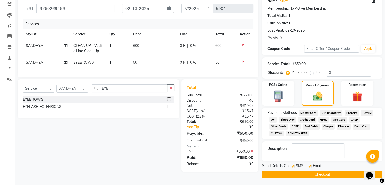
scroll to position [45, 0]
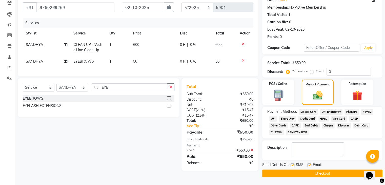
click at [309, 163] on label at bounding box center [309, 165] width 4 height 4
click at [309, 163] on input "checkbox" at bounding box center [308, 164] width 3 height 3
click at [293, 165] on label at bounding box center [292, 165] width 4 height 4
click at [293, 165] on input "checkbox" at bounding box center [291, 164] width 3 height 3
click at [300, 174] on button "Checkout" at bounding box center [322, 173] width 120 height 8
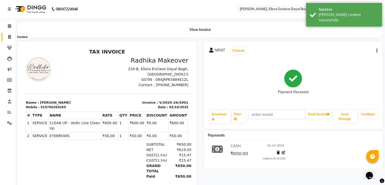
click at [8, 38] on icon at bounding box center [9, 37] width 3 height 4
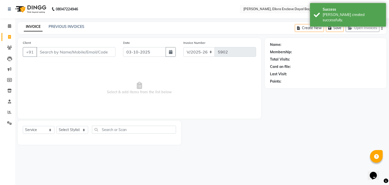
click at [62, 55] on input "Client" at bounding box center [75, 52] width 79 height 10
click at [66, 53] on input "Client" at bounding box center [75, 52] width 79 height 10
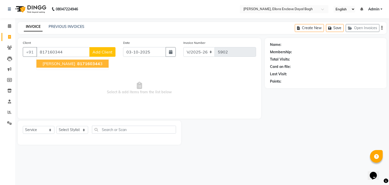
click at [77, 61] on span "817160344" at bounding box center [88, 63] width 23 height 5
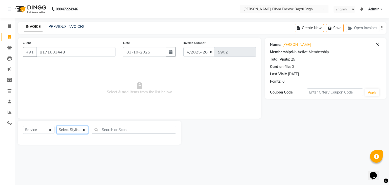
click at [83, 129] on select "Select Stylist AMAN DANISH SALMANI GOPAL PACHORI kakul KAVITA KIRAN KUMARI MEEN…" at bounding box center [72, 130] width 32 height 8
click at [56, 126] on select "Select Stylist AMAN DANISH SALMANI GOPAL PACHORI kakul KAVITA KIRAN KUMARI MEEN…" at bounding box center [72, 130] width 32 height 8
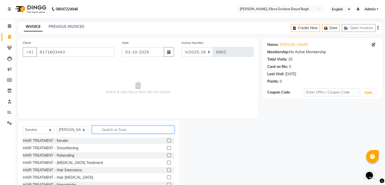
click at [114, 127] on input "text" at bounding box center [133, 129] width 82 height 8
click at [116, 129] on input "text" at bounding box center [133, 129] width 82 height 8
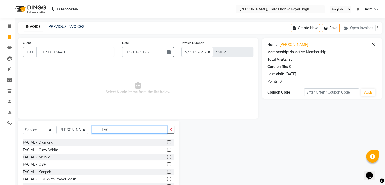
scroll to position [13, 0]
click at [167, 157] on label at bounding box center [169, 157] width 4 height 4
click at [167, 157] on input "checkbox" at bounding box center [168, 156] width 3 height 3
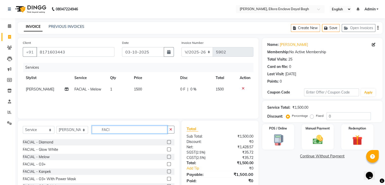
click at [126, 129] on input "FACI" at bounding box center [129, 129] width 75 height 8
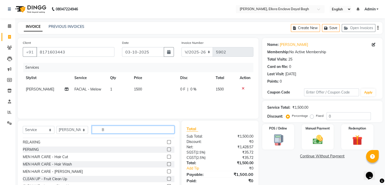
scroll to position [0, 0]
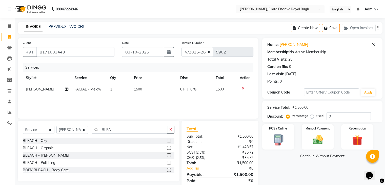
click at [169, 140] on label at bounding box center [169, 140] width 4 height 4
click at [169, 140] on input "checkbox" at bounding box center [168, 140] width 3 height 3
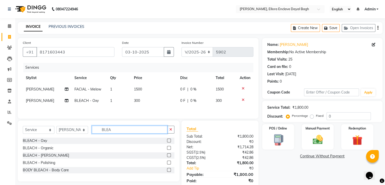
click at [131, 133] on input "BLEA" at bounding box center [129, 129] width 75 height 8
click at [124, 133] on input "BLEA" at bounding box center [129, 129] width 75 height 8
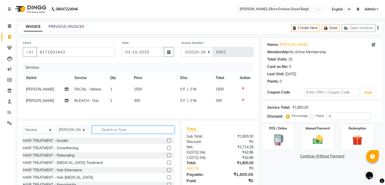
click at [124, 133] on input "text" at bounding box center [133, 129] width 82 height 8
click at [111, 130] on input "text" at bounding box center [133, 129] width 82 height 8
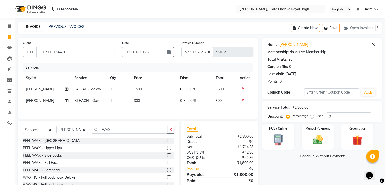
click at [100, 156] on div "PEEL WAX - Side Locks" at bounding box center [99, 155] width 152 height 6
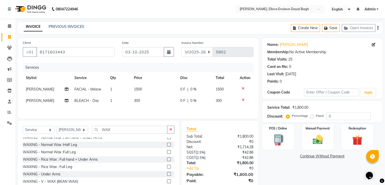
scroll to position [72, 0]
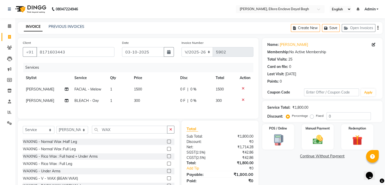
click at [167, 157] on label at bounding box center [169, 156] width 4 height 4
click at [167, 157] on input "checkbox" at bounding box center [168, 156] width 3 height 3
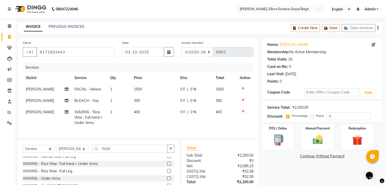
scroll to position [85, 0]
click at [167, 172] on label at bounding box center [169, 170] width 4 height 4
click at [167, 172] on input "checkbox" at bounding box center [168, 169] width 3 height 3
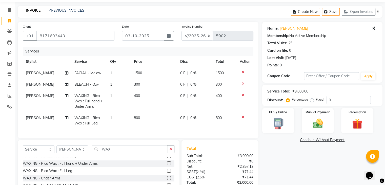
scroll to position [17, 0]
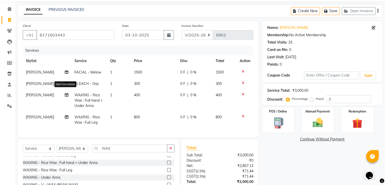
click at [66, 94] on icon at bounding box center [67, 95] width 4 height 4
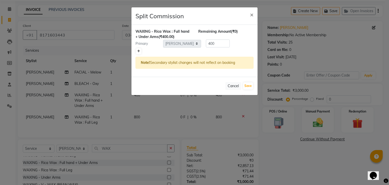
click at [139, 51] on icon at bounding box center [138, 51] width 3 height 3
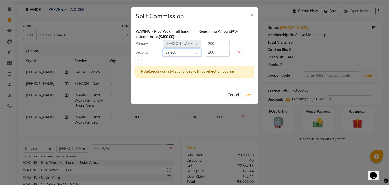
click at [175, 51] on select "Select AMAN DANISH SALMANI GOPAL PACHORI kakul KAVITA KIRAN KUMARI MEENU KUMARI…" at bounding box center [182, 53] width 38 height 8
click at [163, 49] on select "Select AMAN DANISH SALMANI GOPAL PACHORI kakul KAVITA KIRAN KUMARI MEENU KUMARI…" at bounding box center [182, 53] width 38 height 8
click at [246, 93] on button "Save" at bounding box center [248, 94] width 10 height 7
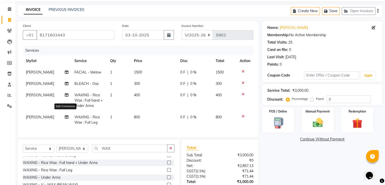
click at [67, 117] on icon at bounding box center [67, 117] width 4 height 4
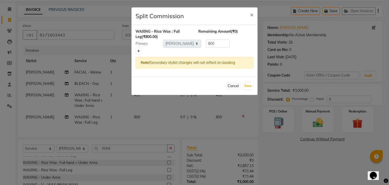
click at [139, 51] on icon at bounding box center [138, 51] width 3 height 3
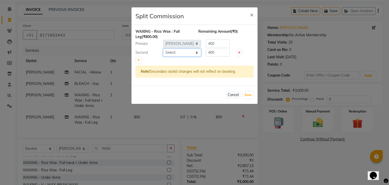
click at [173, 50] on select "Select AMAN DANISH SALMANI GOPAL PACHORI kakul KAVITA KIRAN KUMARI MEENU KUMARI…" at bounding box center [182, 53] width 38 height 8
click at [163, 49] on select "Select AMAN DANISH SALMANI GOPAL PACHORI kakul KAVITA KIRAN KUMARI MEENU KUMARI…" at bounding box center [182, 53] width 38 height 8
click at [249, 93] on button "Save" at bounding box center [248, 94] width 10 height 7
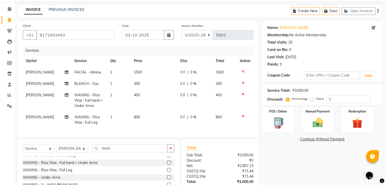
click at [287, 141] on link "Continue Without Payment" at bounding box center [322, 138] width 118 height 5
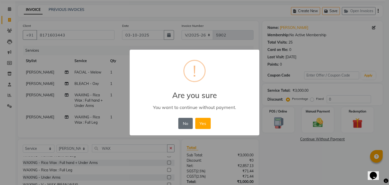
click at [185, 126] on button "No" at bounding box center [185, 123] width 14 height 11
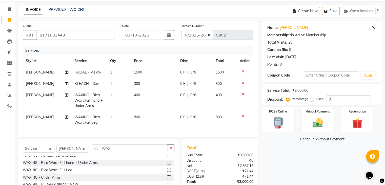
scroll to position [58, 0]
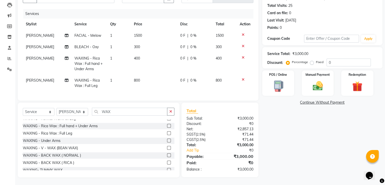
click at [242, 56] on icon at bounding box center [243, 58] width 3 height 4
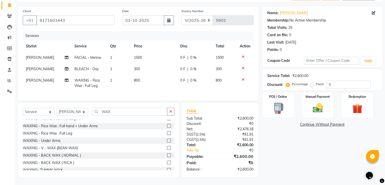
scroll to position [36, 0]
click at [242, 78] on icon at bounding box center [243, 80] width 3 height 4
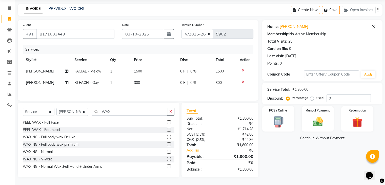
scroll to position [21, 0]
click at [167, 138] on label at bounding box center [169, 138] width 4 height 4
click at [167, 138] on input "checkbox" at bounding box center [168, 137] width 3 height 3
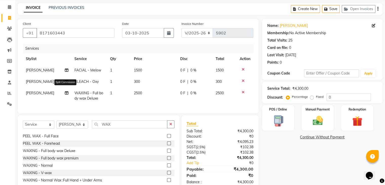
click at [66, 92] on icon at bounding box center [67, 93] width 4 height 4
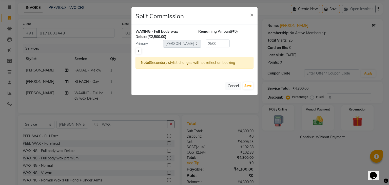
click at [140, 51] on icon at bounding box center [138, 51] width 3 height 3
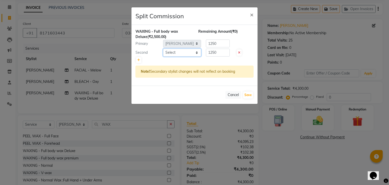
click at [183, 51] on select "Select AMAN DANISH SALMANI GOPAL PACHORI kakul KAVITA KIRAN KUMARI MEENU KUMARI…" at bounding box center [182, 53] width 38 height 8
click at [163, 49] on select "Select AMAN DANISH SALMANI GOPAL PACHORI kakul KAVITA KIRAN KUMARI MEENU KUMARI…" at bounding box center [182, 53] width 38 height 8
click at [247, 92] on button "Save" at bounding box center [248, 94] width 10 height 7
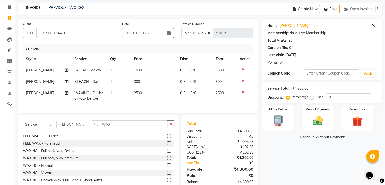
scroll to position [36, 0]
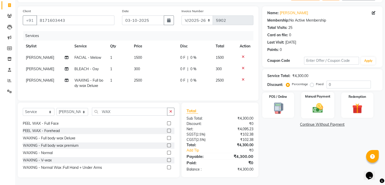
click at [322, 103] on img at bounding box center [317, 108] width 17 height 12
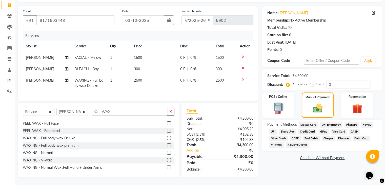
click at [272, 128] on span "UPI" at bounding box center [273, 131] width 8 height 6
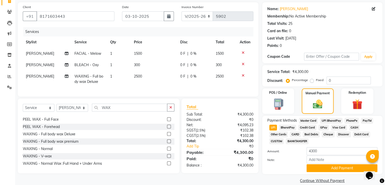
scroll to position [44, 0]
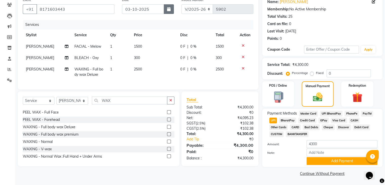
click at [169, 11] on button "button" at bounding box center [169, 9] width 10 height 10
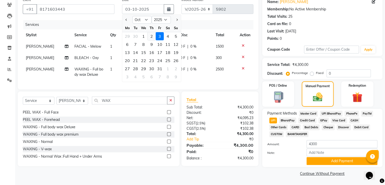
click at [152, 34] on div "2" at bounding box center [151, 36] width 8 height 8
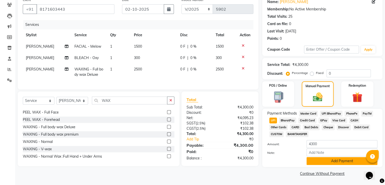
click at [333, 160] on button "Add Payment" at bounding box center [341, 161] width 71 height 8
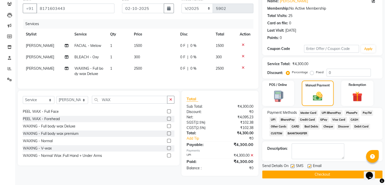
scroll to position [46, 0]
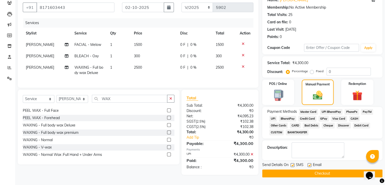
click at [309, 163] on label at bounding box center [309, 165] width 4 height 4
click at [309, 163] on input "checkbox" at bounding box center [308, 164] width 3 height 3
click at [293, 165] on label at bounding box center [292, 165] width 4 height 4
click at [293, 165] on input "checkbox" at bounding box center [291, 164] width 3 height 3
click at [298, 171] on button "Checkout" at bounding box center [322, 173] width 120 height 8
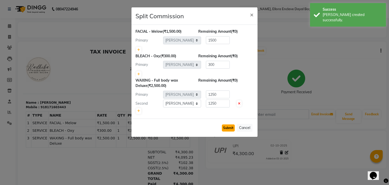
click at [228, 128] on button "Submit" at bounding box center [228, 127] width 13 height 7
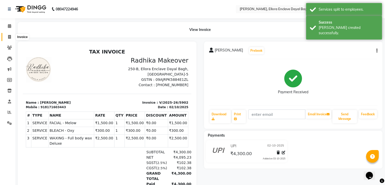
click at [7, 39] on span at bounding box center [9, 37] width 9 height 6
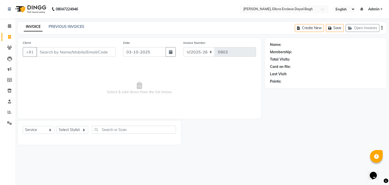
click at [48, 50] on input "Client" at bounding box center [75, 52] width 79 height 10
click at [57, 50] on input "Client" at bounding box center [75, 52] width 79 height 10
click at [57, 52] on input "Client" at bounding box center [75, 52] width 79 height 10
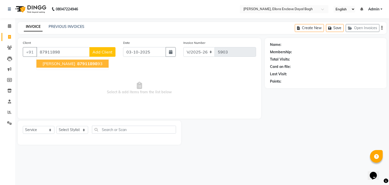
click at [77, 65] on span "87911898" at bounding box center [87, 63] width 20 height 5
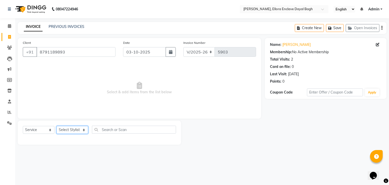
click at [73, 132] on select "Select Stylist AMAN DANISH SALMANI GOPAL PACHORI kakul KAVITA KIRAN KUMARI MEEN…" at bounding box center [72, 130] width 32 height 8
click at [56, 126] on select "Select Stylist AMAN DANISH SALMANI GOPAL PACHORI kakul KAVITA KIRAN KUMARI MEEN…" at bounding box center [72, 130] width 32 height 8
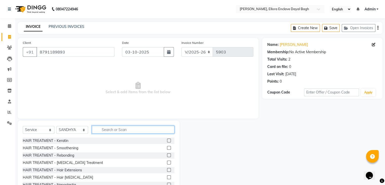
click at [114, 129] on input "text" at bounding box center [133, 129] width 82 height 8
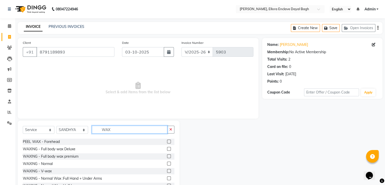
scroll to position [36, 0]
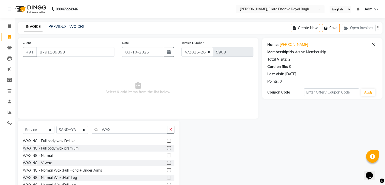
click at [167, 169] on label at bounding box center [169, 170] width 4 height 4
click at [167, 169] on input "checkbox" at bounding box center [168, 169] width 3 height 3
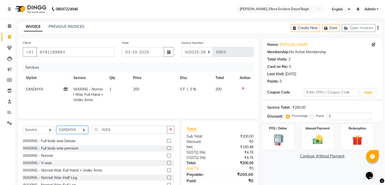
click at [81, 129] on select "Select Stylist AMAN DANISH SALMANI GOPAL PACHORI kakul KAVITA KIRAN KUMARI MEEN…" at bounding box center [72, 130] width 32 height 8
click at [56, 126] on select "Select Stylist AMAN DANISH SALMANI GOPAL PACHORI kakul KAVITA KIRAN KUMARI MEEN…" at bounding box center [72, 130] width 32 height 8
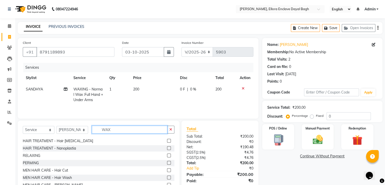
click at [125, 130] on input "WAX" at bounding box center [129, 129] width 75 height 8
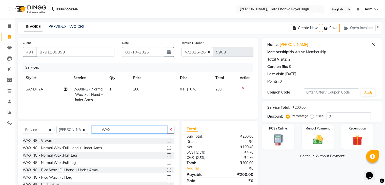
scroll to position [59, 0]
click at [167, 155] on label at bounding box center [169, 155] width 4 height 4
click at [167, 155] on input "checkbox" at bounding box center [168, 154] width 3 height 3
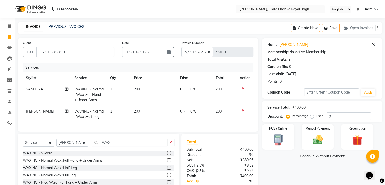
click at [153, 92] on td "200" at bounding box center [154, 94] width 46 height 22
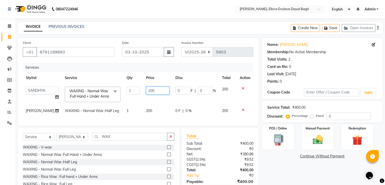
click at [156, 92] on input "200" at bounding box center [157, 91] width 23 height 8
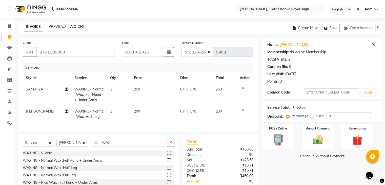
click at [155, 115] on td "200" at bounding box center [154, 113] width 46 height 17
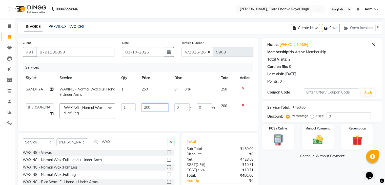
click at [156, 110] on input "200" at bounding box center [155, 107] width 26 height 8
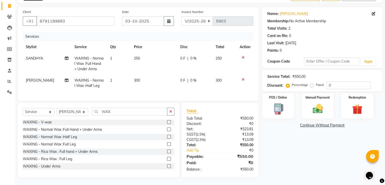
click at [306, 168] on div "Name: Kirti Membership: No Active Membership Total Visits: 2 Card on file: 0 La…" at bounding box center [324, 92] width 124 height 170
click at [78, 111] on select "Select Stylist AMAN DANISH SALMANI GOPAL PACHORI kakul KAVITA KIRAN KUMARI MEEN…" at bounding box center [72, 112] width 32 height 8
click at [56, 108] on select "Select Stylist AMAN DANISH SALMANI GOPAL PACHORI kakul KAVITA KIRAN KUMARI MEEN…" at bounding box center [72, 112] width 32 height 8
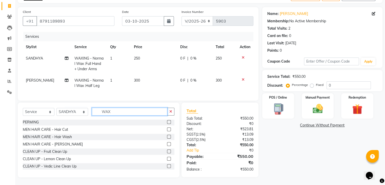
click at [119, 109] on input "WAX" at bounding box center [129, 111] width 75 height 8
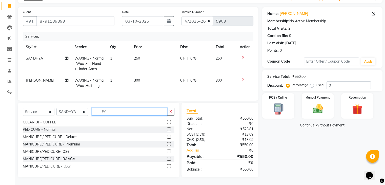
scroll to position [35, 0]
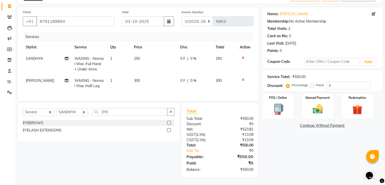
click at [168, 122] on label at bounding box center [169, 123] width 4 height 4
click at [168, 122] on input "checkbox" at bounding box center [168, 122] width 3 height 3
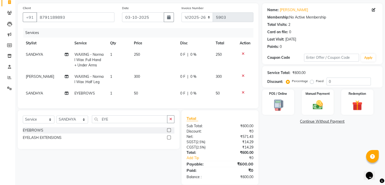
click at [300, 162] on div "Name: Kirti Membership: No Active Membership Total Visits: 2 Card on file: 0 La…" at bounding box center [324, 93] width 124 height 181
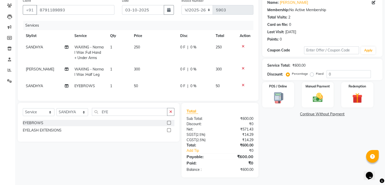
click at [337, 145] on div "Name: Kirti Membership: No Active Membership Total Visits: 2 Card on file: 0 La…" at bounding box center [324, 86] width 124 height 181
click at [309, 92] on img at bounding box center [317, 98] width 17 height 12
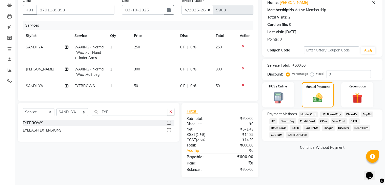
click at [352, 118] on span "CASH" at bounding box center [354, 121] width 11 height 6
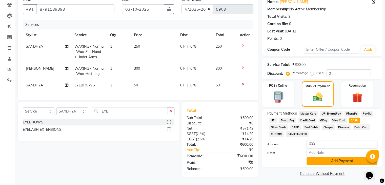
click at [338, 157] on button "Add Payment" at bounding box center [341, 161] width 71 height 8
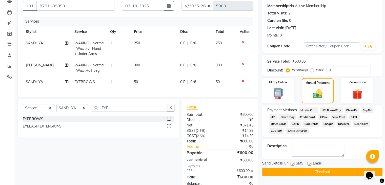
scroll to position [64, 0]
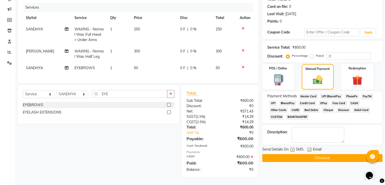
click at [309, 147] on label at bounding box center [309, 149] width 4 height 4
click at [309, 148] on input "checkbox" at bounding box center [308, 149] width 3 height 3
click at [292, 147] on label at bounding box center [292, 149] width 4 height 4
click at [292, 148] on input "checkbox" at bounding box center [291, 149] width 3 height 3
click at [294, 154] on button "Checkout" at bounding box center [322, 158] width 120 height 8
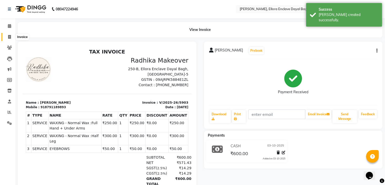
click at [7, 37] on span at bounding box center [9, 37] width 9 height 6
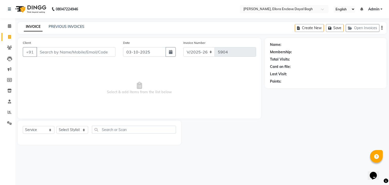
click at [7, 37] on span at bounding box center [9, 37] width 9 height 6
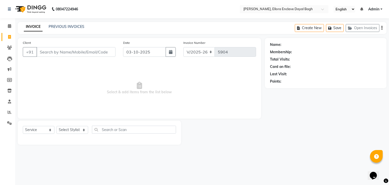
click at [7, 37] on span at bounding box center [9, 37] width 9 height 6
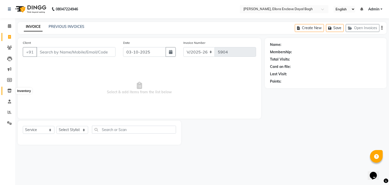
click at [10, 91] on icon at bounding box center [9, 91] width 4 height 4
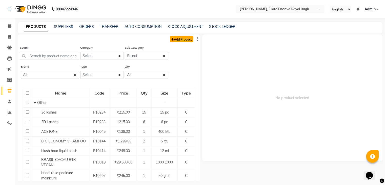
click at [175, 38] on link "Add Product" at bounding box center [181, 39] width 23 height 6
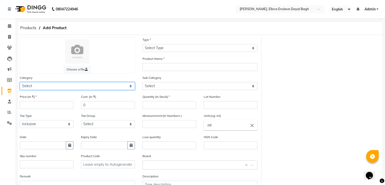
click at [60, 85] on select "Select Hair Skin Makeup Personal Care Appliances Beard Waxing Disposable Thread…" at bounding box center [77, 86] width 115 height 8
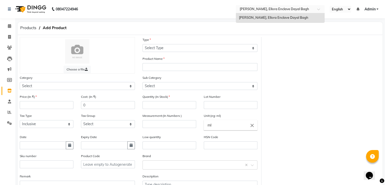
click at [282, 9] on input "text" at bounding box center [274, 8] width 73 height 5
click at [8, 91] on icon at bounding box center [9, 91] width 4 height 4
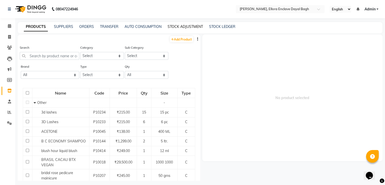
click at [180, 26] on link "STOCK ADJUSTMENT" at bounding box center [184, 26] width 35 height 5
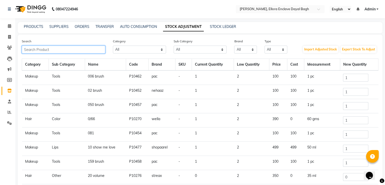
click at [81, 47] on input "text" at bounding box center [63, 50] width 83 height 8
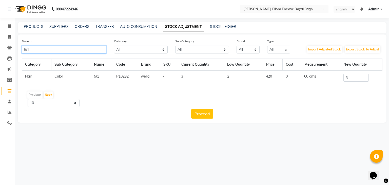
click at [102, 52] on input "5/1" at bounding box center [64, 50] width 84 height 8
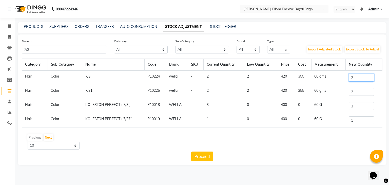
click at [369, 76] on input "2" at bounding box center [360, 78] width 25 height 8
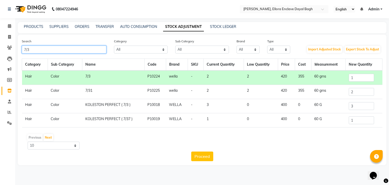
click at [97, 51] on input "7/3" at bounding box center [64, 50] width 84 height 8
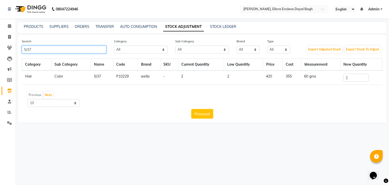
click at [83, 50] on input "5/37" at bounding box center [64, 50] width 84 height 8
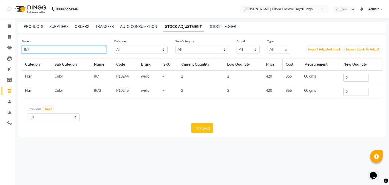
click at [82, 47] on input "9/7" at bounding box center [64, 50] width 84 height 8
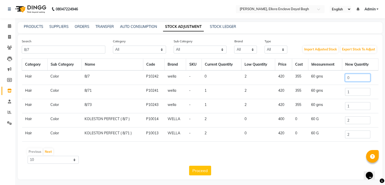
click at [362, 78] on input "0" at bounding box center [357, 78] width 25 height 8
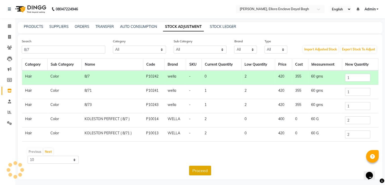
click at [203, 169] on button "Proceed" at bounding box center [200, 170] width 22 height 10
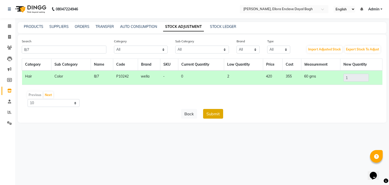
click at [220, 111] on button "Submit" at bounding box center [213, 114] width 20 height 10
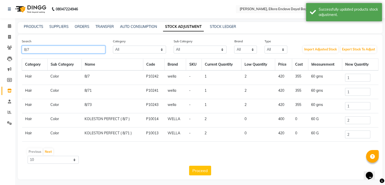
click at [59, 50] on input "8/7" at bounding box center [63, 50] width 83 height 8
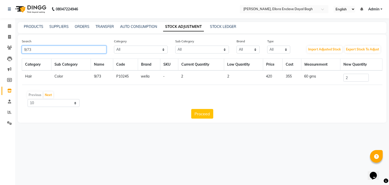
click at [64, 53] on input "9/73" at bounding box center [64, 50] width 84 height 8
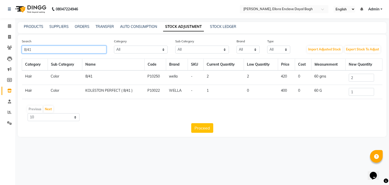
click at [75, 51] on input "8/41" at bounding box center [64, 50] width 84 height 8
click at [67, 51] on input "44/" at bounding box center [64, 50] width 84 height 8
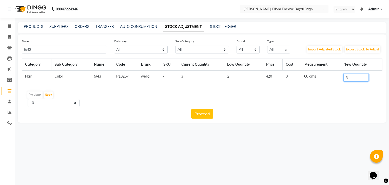
click at [350, 78] on input "3" at bounding box center [355, 78] width 25 height 8
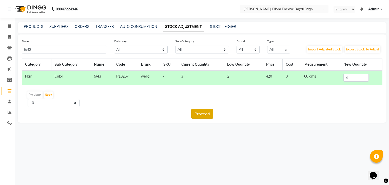
click at [200, 113] on button "Proceed" at bounding box center [202, 114] width 22 height 10
click at [210, 113] on button "Submit" at bounding box center [213, 114] width 20 height 10
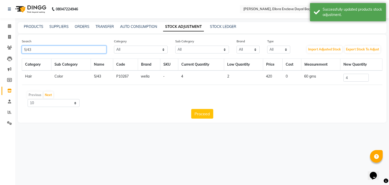
click at [76, 47] on input "5/43" at bounding box center [64, 50] width 84 height 8
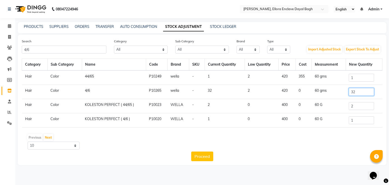
click at [363, 90] on input "32" at bounding box center [360, 92] width 25 height 8
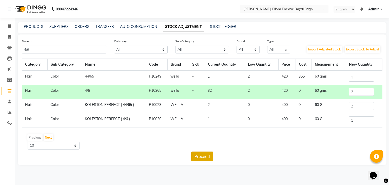
click at [206, 156] on button "Proceed" at bounding box center [202, 156] width 22 height 10
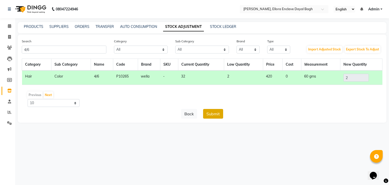
click at [218, 111] on button "Submit" at bounding box center [213, 114] width 20 height 10
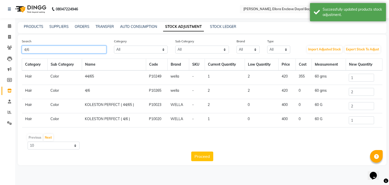
click at [82, 52] on input "4/6" at bounding box center [64, 50] width 84 height 8
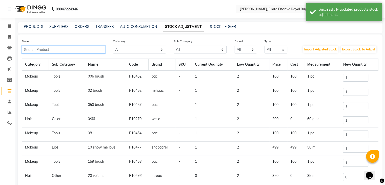
click at [54, 51] on input "text" at bounding box center [63, 50] width 83 height 8
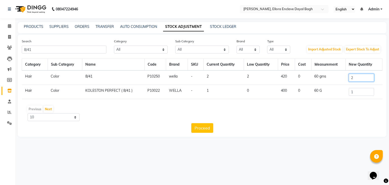
click at [355, 78] on input "2" at bounding box center [360, 78] width 25 height 8
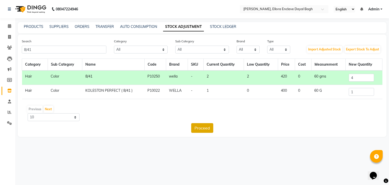
click at [203, 131] on button "Proceed" at bounding box center [202, 128] width 22 height 10
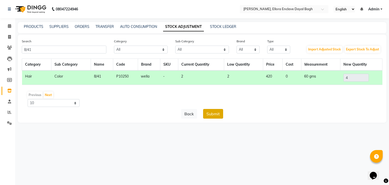
click at [210, 117] on button "Submit" at bounding box center [213, 114] width 20 height 10
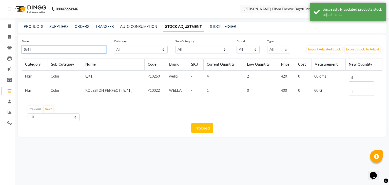
click at [70, 51] on input "8/41" at bounding box center [64, 50] width 84 height 8
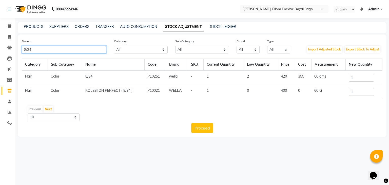
click at [95, 53] on input "8/34" at bounding box center [64, 50] width 84 height 8
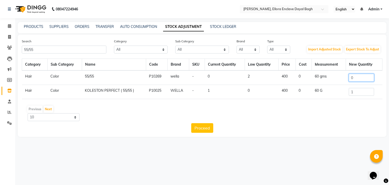
click at [362, 77] on input "0" at bounding box center [360, 78] width 25 height 8
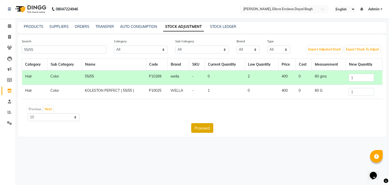
click at [209, 126] on button "Proceed" at bounding box center [202, 128] width 22 height 10
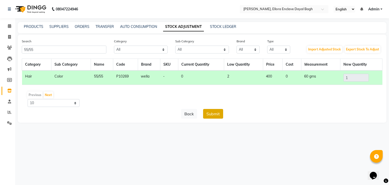
click at [210, 114] on button "Submit" at bounding box center [213, 114] width 20 height 10
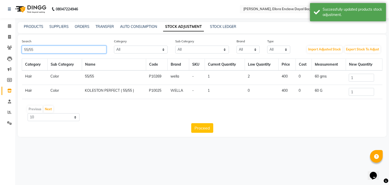
click at [76, 50] on input "55/55" at bounding box center [64, 50] width 84 height 8
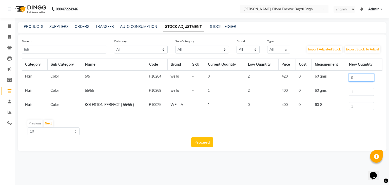
click at [362, 78] on input "0" at bounding box center [360, 78] width 25 height 8
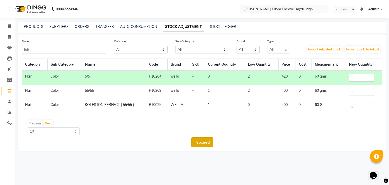
click at [202, 143] on button "Proceed" at bounding box center [202, 142] width 22 height 10
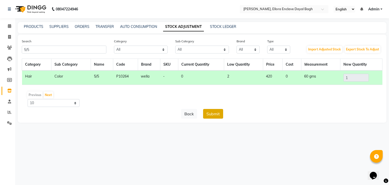
click at [210, 113] on button "Submit" at bounding box center [213, 114] width 20 height 10
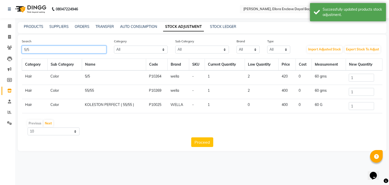
click at [74, 50] on input "5/5" at bounding box center [64, 50] width 84 height 8
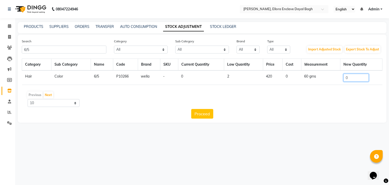
click at [351, 77] on input "0" at bounding box center [355, 78] width 25 height 8
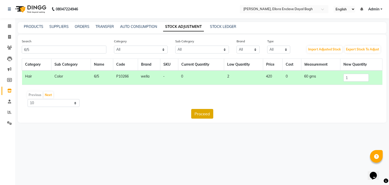
click at [210, 111] on button "Proceed" at bounding box center [202, 114] width 22 height 10
click at [214, 115] on button "Submit" at bounding box center [213, 114] width 20 height 10
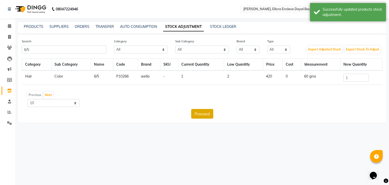
click at [201, 113] on button "Proceed" at bounding box center [202, 114] width 22 height 10
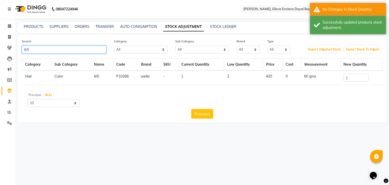
click at [95, 48] on input "6/5" at bounding box center [64, 50] width 84 height 8
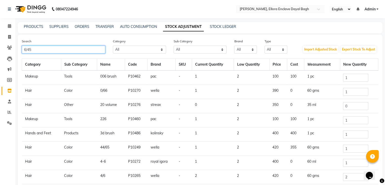
click at [94, 49] on input "6/45" at bounding box center [63, 50] width 83 height 8
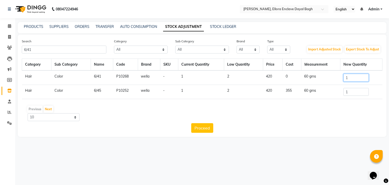
click at [359, 74] on input "1" at bounding box center [355, 78] width 25 height 8
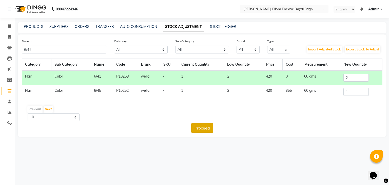
click at [205, 124] on button "Proceed" at bounding box center [202, 128] width 22 height 10
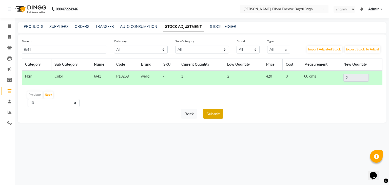
click at [213, 114] on button "Submit" at bounding box center [213, 114] width 20 height 10
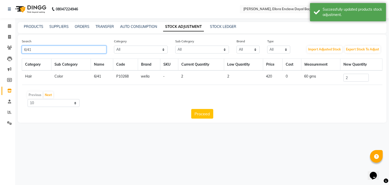
click at [80, 51] on input "6/41" at bounding box center [64, 50] width 84 height 8
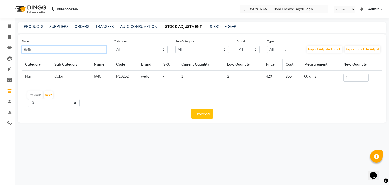
click at [90, 51] on input "6/45" at bounding box center [64, 50] width 84 height 8
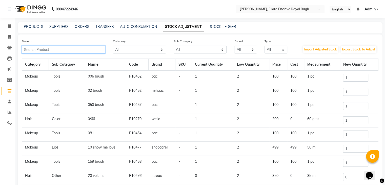
drag, startPoint x: 126, startPoint y: 74, endPoint x: 84, endPoint y: 51, distance: 48.3
click at [84, 51] on input "text" at bounding box center [63, 50] width 83 height 8
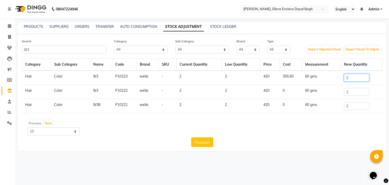
click at [354, 75] on input "2" at bounding box center [355, 78] width 25 height 8
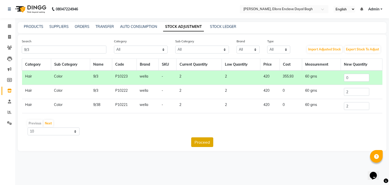
click at [208, 141] on button "Proceed" at bounding box center [202, 142] width 22 height 10
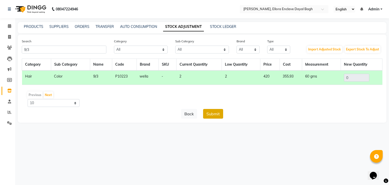
click at [208, 118] on button "Submit" at bounding box center [213, 114] width 20 height 10
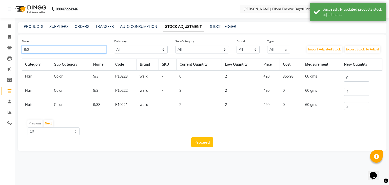
click at [39, 50] on input "9/3" at bounding box center [64, 50] width 84 height 8
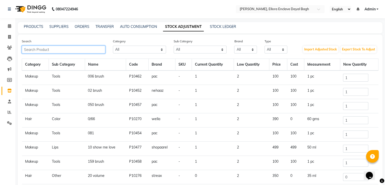
click at [30, 52] on input "text" at bounding box center [63, 50] width 83 height 8
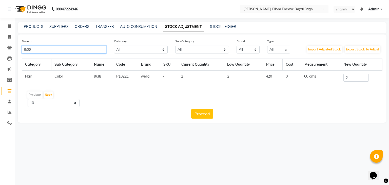
click at [36, 51] on input "9/38" at bounding box center [64, 50] width 84 height 8
click at [70, 49] on input "6/97" at bounding box center [64, 50] width 84 height 8
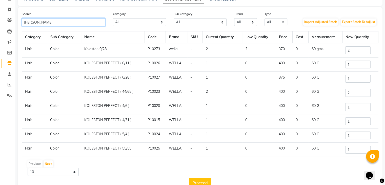
click at [83, 25] on input "KOLES" at bounding box center [63, 22] width 83 height 8
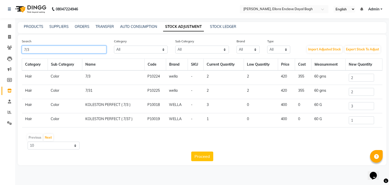
click at [99, 50] on input "7/3" at bounding box center [64, 50] width 84 height 8
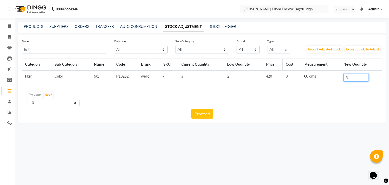
click at [361, 78] on input "3" at bounding box center [355, 78] width 25 height 8
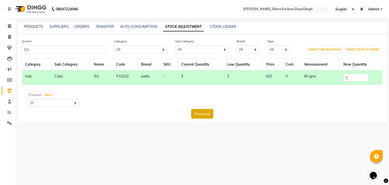
click at [206, 118] on button "Proceed" at bounding box center [202, 114] width 22 height 10
click at [214, 112] on button "Submit" at bounding box center [213, 114] width 20 height 10
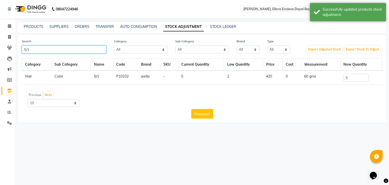
click at [72, 47] on input "5/1" at bounding box center [64, 50] width 84 height 8
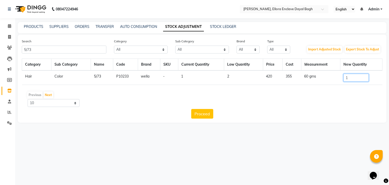
click at [355, 79] on input "1" at bounding box center [355, 78] width 25 height 8
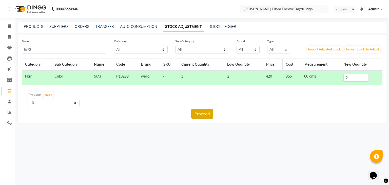
click at [210, 112] on button "Proceed" at bounding box center [202, 114] width 22 height 10
click at [212, 114] on button "Submit" at bounding box center [213, 114] width 20 height 10
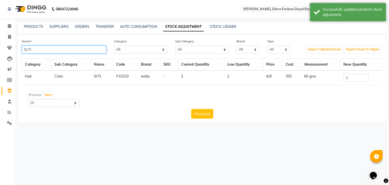
click at [94, 51] on input "5/73" at bounding box center [64, 50] width 84 height 8
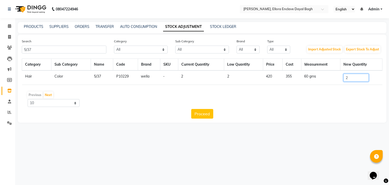
click at [359, 76] on input "2" at bounding box center [355, 78] width 25 height 8
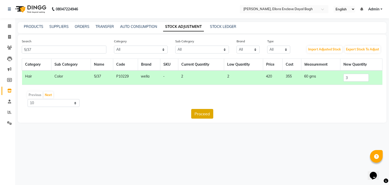
click at [207, 116] on button "Proceed" at bounding box center [202, 114] width 22 height 10
click at [210, 116] on button "Submit" at bounding box center [213, 114] width 20 height 10
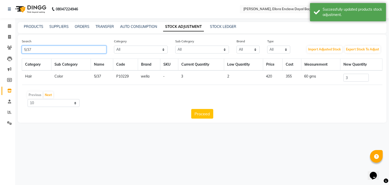
click at [73, 49] on input "5/37" at bounding box center [64, 50] width 84 height 8
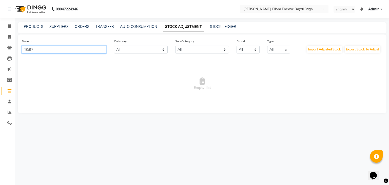
click at [73, 49] on input "10/97" at bounding box center [64, 50] width 84 height 8
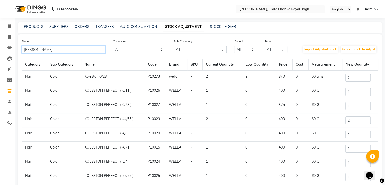
click at [65, 49] on input "KOLES" at bounding box center [63, 50] width 83 height 8
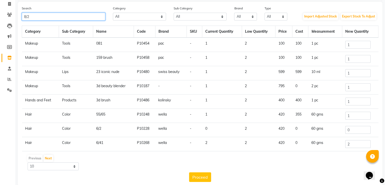
click at [59, 20] on input "8/2" at bounding box center [63, 17] width 83 height 8
click at [58, 16] on input "8/2" at bounding box center [63, 17] width 83 height 8
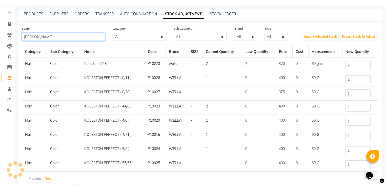
scroll to position [12, 0]
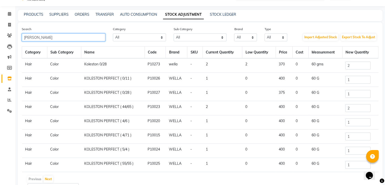
click at [75, 40] on input "KOLES" at bounding box center [63, 37] width 83 height 8
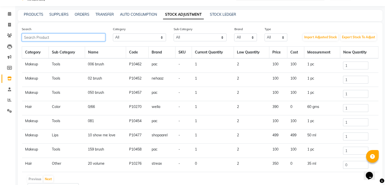
drag, startPoint x: 75, startPoint y: 40, endPoint x: 71, endPoint y: 37, distance: 5.4
click at [71, 37] on input "text" at bounding box center [63, 37] width 83 height 8
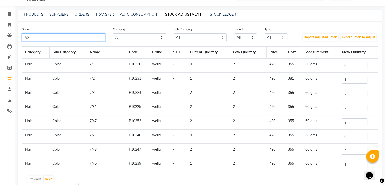
scroll to position [0, 0]
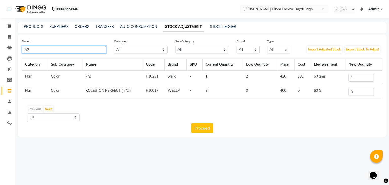
click at [97, 48] on input "7/2" at bounding box center [64, 50] width 84 height 8
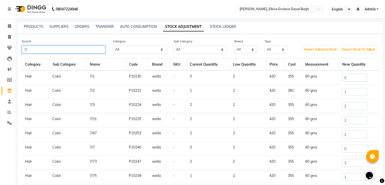
click at [97, 48] on input "7/" at bounding box center [63, 50] width 83 height 8
click at [93, 48] on input "7/" at bounding box center [63, 50] width 83 height 8
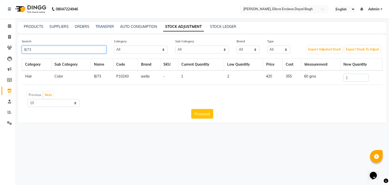
click at [37, 52] on input "8/73" at bounding box center [64, 50] width 84 height 8
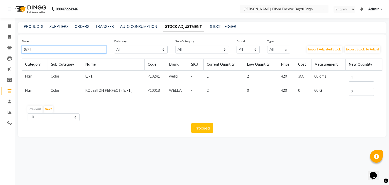
click at [36, 48] on input "8/71" at bounding box center [64, 50] width 84 height 8
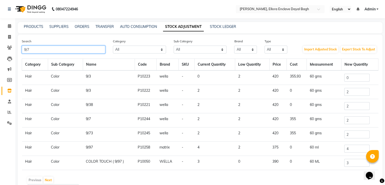
click at [82, 46] on input "9/7" at bounding box center [63, 50] width 83 height 8
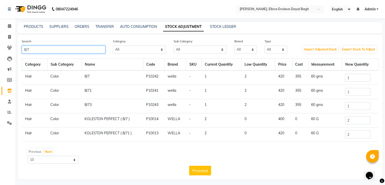
click at [82, 46] on input "8/7" at bounding box center [63, 50] width 83 height 8
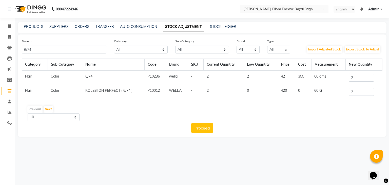
click at [360, 96] on td "2" at bounding box center [363, 92] width 37 height 14
click at [360, 92] on input "2" at bounding box center [360, 92] width 25 height 8
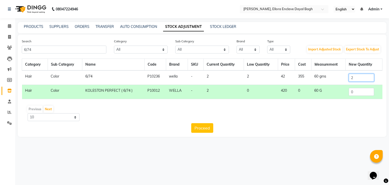
click at [356, 77] on input "2" at bounding box center [360, 78] width 25 height 8
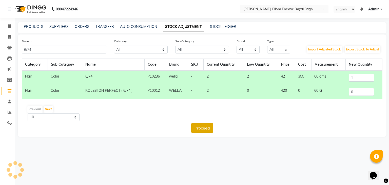
click at [202, 126] on button "Proceed" at bounding box center [202, 128] width 22 height 10
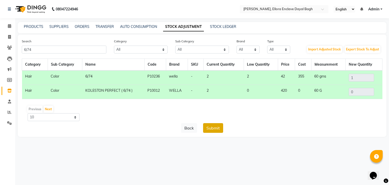
click at [208, 127] on button "Submit" at bounding box center [213, 128] width 20 height 10
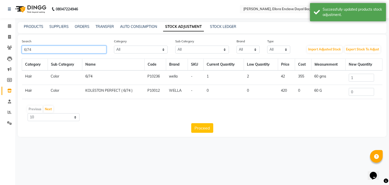
click at [88, 47] on input "6/74" at bounding box center [64, 50] width 84 height 8
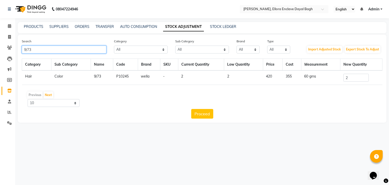
click at [81, 51] on input "9/73" at bounding box center [64, 50] width 84 height 8
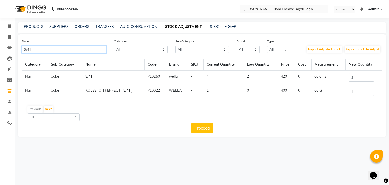
click at [100, 46] on input "8/41" at bounding box center [64, 50] width 84 height 8
click at [98, 49] on input "44/65" at bounding box center [64, 50] width 84 height 8
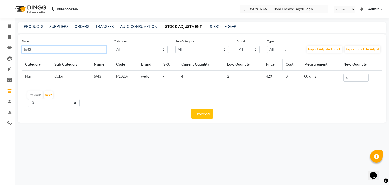
click at [97, 49] on input "5/43" at bounding box center [64, 50] width 84 height 8
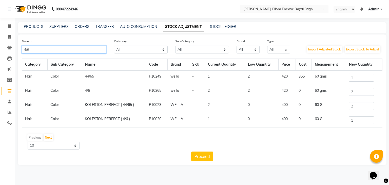
click at [91, 49] on input "4/6" at bounding box center [64, 50] width 84 height 8
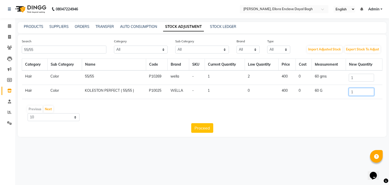
click at [359, 94] on input "1" at bounding box center [360, 92] width 25 height 8
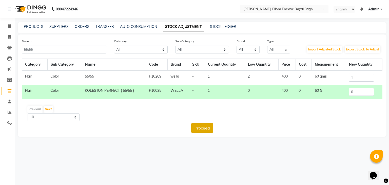
click at [203, 126] on button "Proceed" at bounding box center [202, 128] width 22 height 10
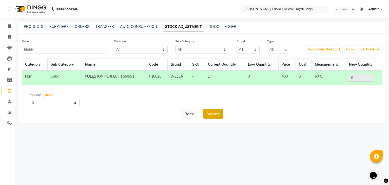
click at [209, 109] on button "Submit" at bounding box center [213, 114] width 20 height 10
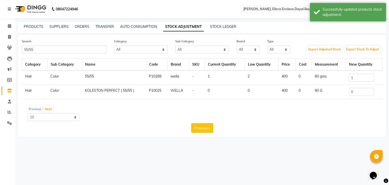
click at [63, 45] on div "Search 55/55" at bounding box center [64, 45] width 92 height 15
click at [63, 47] on input "55/55" at bounding box center [64, 50] width 84 height 8
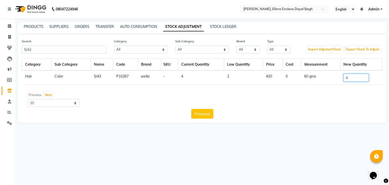
click at [354, 76] on input "4" at bounding box center [355, 78] width 25 height 8
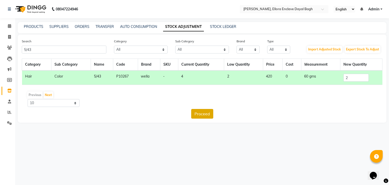
click at [200, 113] on button "Proceed" at bounding box center [202, 114] width 22 height 10
click at [214, 116] on button "Submit" at bounding box center [213, 114] width 20 height 10
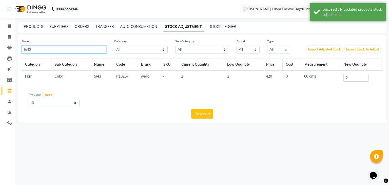
click at [78, 50] on input "5/43" at bounding box center [64, 50] width 84 height 8
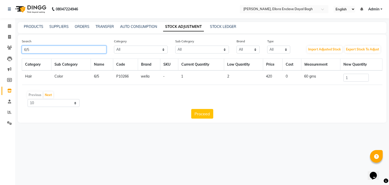
click at [58, 48] on input "6/5" at bounding box center [64, 50] width 84 height 8
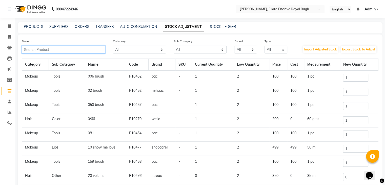
click at [58, 48] on input "text" at bounding box center [63, 50] width 83 height 8
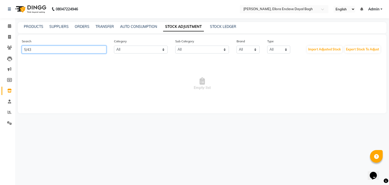
click at [97, 49] on input "5/43" at bounding box center [64, 50] width 84 height 8
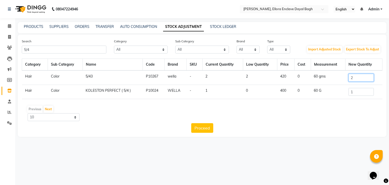
click at [358, 79] on input "2" at bounding box center [360, 78] width 25 height 8
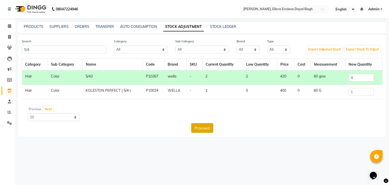
click at [208, 129] on button "Proceed" at bounding box center [202, 128] width 22 height 10
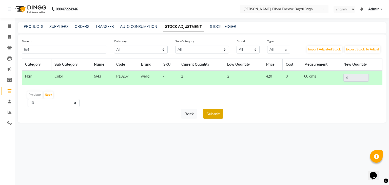
click at [209, 114] on button "Submit" at bounding box center [213, 114] width 20 height 10
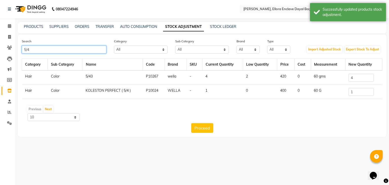
click at [82, 49] on input "5/4" at bounding box center [64, 50] width 84 height 8
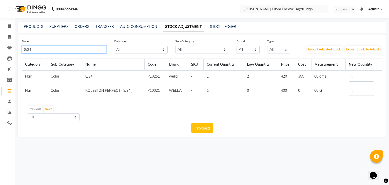
click at [54, 49] on input "8/34" at bounding box center [64, 50] width 84 height 8
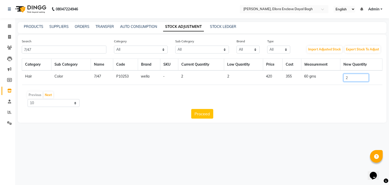
click at [351, 80] on input "2" at bounding box center [355, 78] width 25 height 8
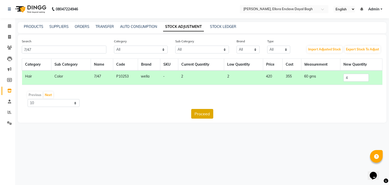
click at [210, 114] on button "Proceed" at bounding box center [202, 114] width 22 height 10
click at [210, 114] on button "Submit" at bounding box center [213, 114] width 20 height 10
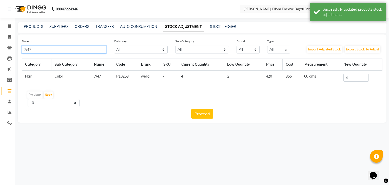
click at [82, 53] on input "7/47" at bounding box center [64, 50] width 84 height 8
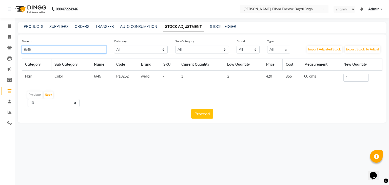
click at [79, 50] on input "6/45" at bounding box center [64, 50] width 84 height 8
click at [39, 50] on input "6/41" at bounding box center [64, 50] width 84 height 8
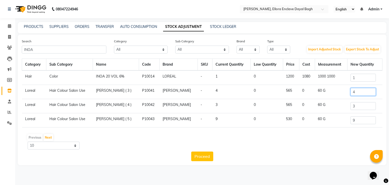
click at [364, 91] on input "4" at bounding box center [362, 92] width 25 height 8
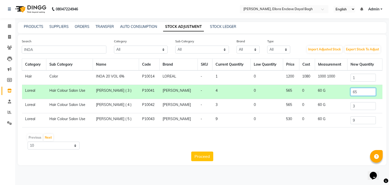
click at [357, 90] on input "65" at bounding box center [362, 92] width 25 height 8
click at [358, 107] on input "3" at bounding box center [362, 106] width 25 height 8
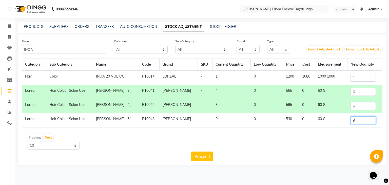
click at [358, 117] on input "9" at bounding box center [362, 120] width 25 height 8
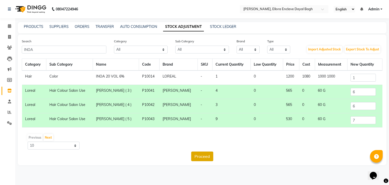
click at [206, 153] on button "Proceed" at bounding box center [202, 156] width 22 height 10
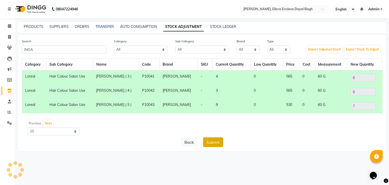
click at [210, 141] on button "Submit" at bounding box center [213, 142] width 20 height 10
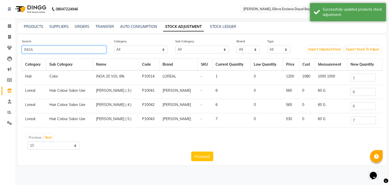
click at [72, 50] on input "INOA" at bounding box center [64, 50] width 84 height 8
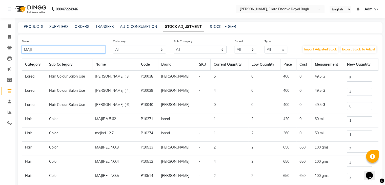
scroll to position [2, 0]
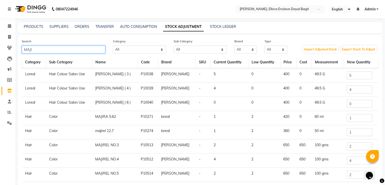
click at [70, 48] on input "MAJI" at bounding box center [63, 50] width 83 height 8
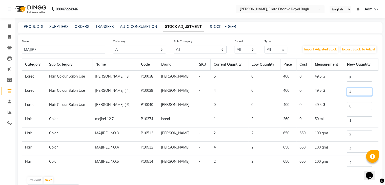
click at [357, 90] on input "4" at bounding box center [359, 92] width 25 height 8
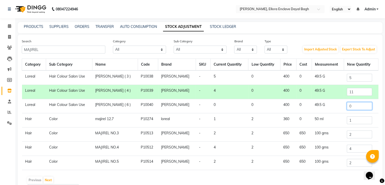
click at [358, 107] on input "0" at bounding box center [359, 106] width 25 height 8
click at [356, 136] on input "2" at bounding box center [359, 134] width 25 height 8
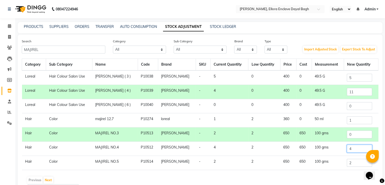
click at [356, 150] on input "4" at bounding box center [359, 148] width 25 height 8
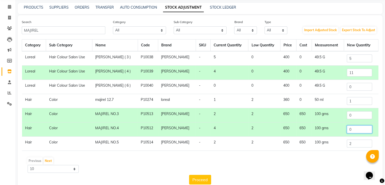
scroll to position [20, 0]
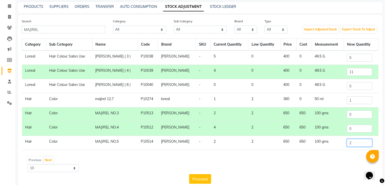
click at [356, 143] on input "2" at bounding box center [359, 143] width 25 height 8
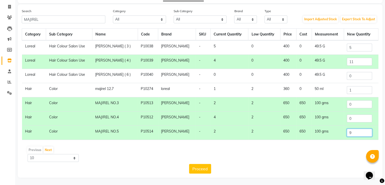
scroll to position [30, 0]
click at [363, 90] on input "1" at bounding box center [359, 90] width 25 height 8
click at [201, 170] on button "Proceed" at bounding box center [200, 169] width 22 height 10
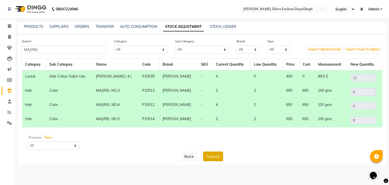
click at [216, 152] on button "Submit" at bounding box center [213, 156] width 20 height 10
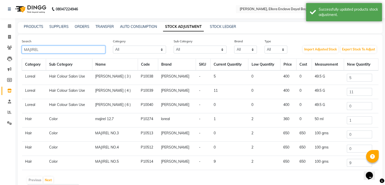
click at [91, 46] on input "MAJIREL" at bounding box center [63, 50] width 83 height 8
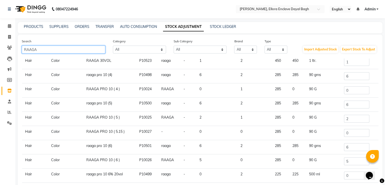
scroll to position [31, 0]
click at [63, 51] on input "RAAGA" at bounding box center [63, 50] width 83 height 8
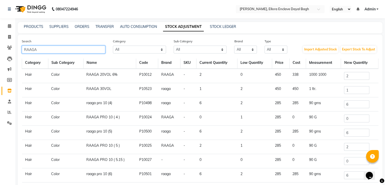
scroll to position [2, 0]
click at [123, 103] on td "raaga pro 10 (4)" at bounding box center [109, 104] width 53 height 14
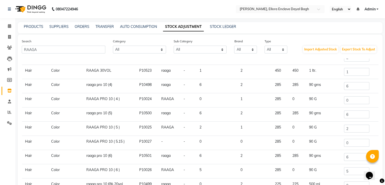
scroll to position [31, 0]
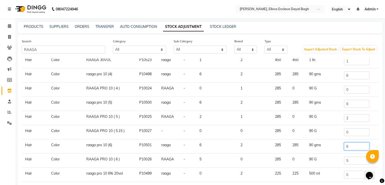
click at [355, 146] on input "6" at bounding box center [356, 146] width 25 height 8
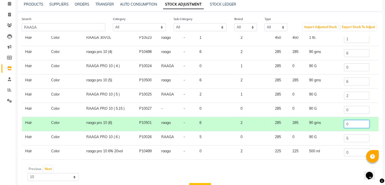
scroll to position [23, 0]
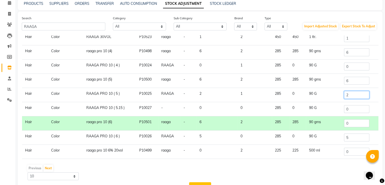
click at [350, 92] on input "2" at bounding box center [356, 95] width 25 height 8
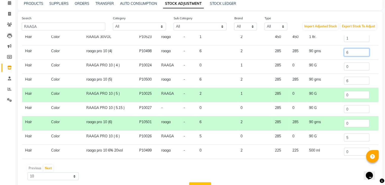
click at [349, 53] on input "6" at bounding box center [356, 52] width 25 height 8
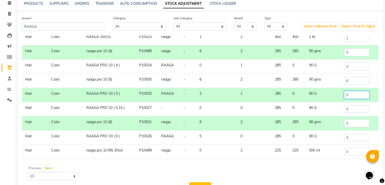
click at [354, 95] on input "0" at bounding box center [356, 95] width 25 height 8
click at [350, 123] on input "0" at bounding box center [356, 123] width 25 height 8
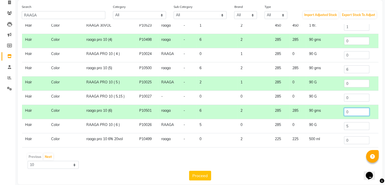
scroll to position [42, 0]
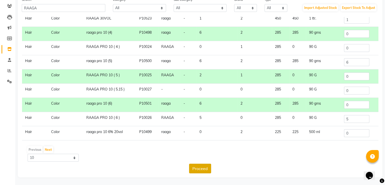
click at [199, 169] on button "Proceed" at bounding box center [200, 168] width 22 height 10
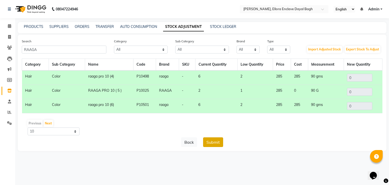
click at [218, 140] on button "Submit" at bounding box center [213, 142] width 20 height 10
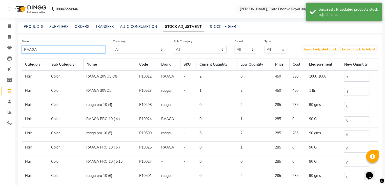
click at [87, 51] on input "RAAGA" at bounding box center [63, 50] width 83 height 8
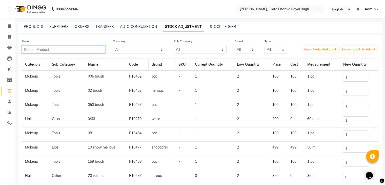
click at [73, 47] on input "text" at bounding box center [63, 50] width 83 height 8
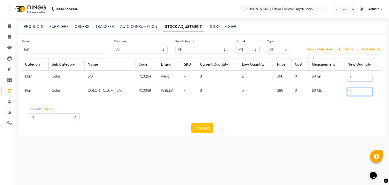
click at [362, 90] on input "3" at bounding box center [359, 92] width 25 height 8
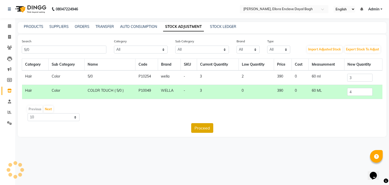
click at [206, 131] on button "Proceed" at bounding box center [202, 128] width 22 height 10
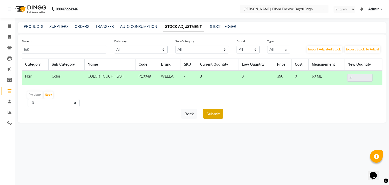
click at [210, 117] on button "Submit" at bounding box center [213, 114] width 20 height 10
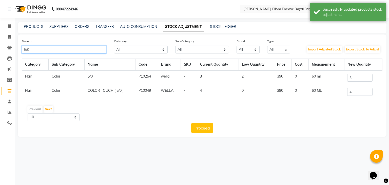
click at [85, 51] on input "5/0" at bounding box center [64, 50] width 84 height 8
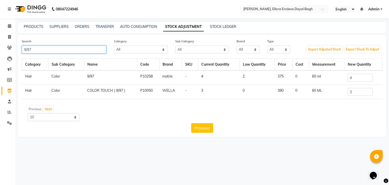
click at [82, 50] on input "9/97" at bounding box center [64, 50] width 84 height 8
click at [357, 92] on input "3" at bounding box center [359, 92] width 25 height 8
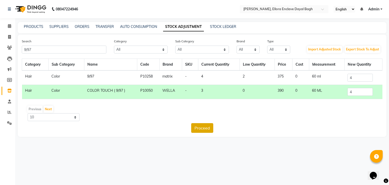
click at [201, 129] on button "Proceed" at bounding box center [202, 128] width 22 height 10
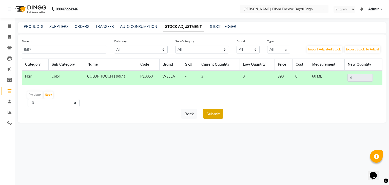
click at [211, 115] on button "Submit" at bounding box center [213, 114] width 20 height 10
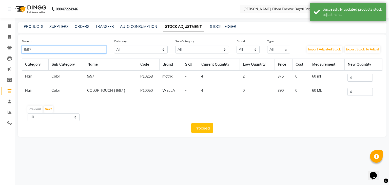
click at [92, 50] on input "9/97" at bounding box center [64, 50] width 84 height 8
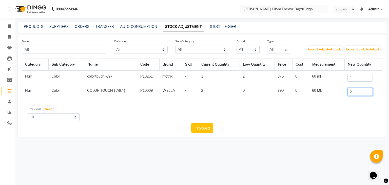
click at [355, 91] on input "2" at bounding box center [359, 92] width 25 height 8
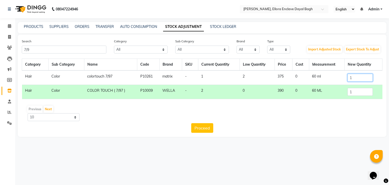
click at [357, 80] on input "1" at bounding box center [359, 78] width 25 height 8
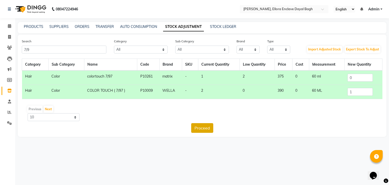
click at [198, 128] on button "Proceed" at bounding box center [202, 128] width 22 height 10
click at [214, 130] on button "Submit" at bounding box center [213, 128] width 20 height 10
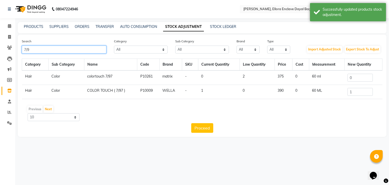
click at [76, 50] on input "7/9" at bounding box center [64, 50] width 84 height 8
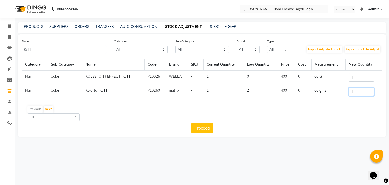
click at [359, 94] on input "1" at bounding box center [360, 92] width 25 height 8
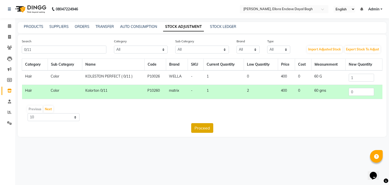
click at [209, 130] on button "Proceed" at bounding box center [202, 128] width 22 height 10
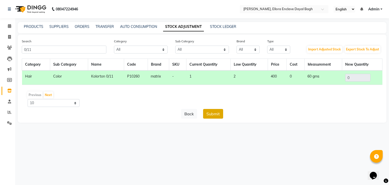
click at [209, 112] on button "Submit" at bounding box center [213, 114] width 20 height 10
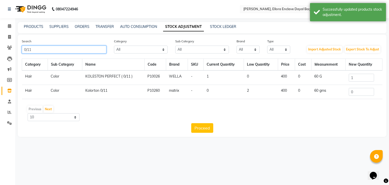
click at [84, 49] on input "0/11" at bounding box center [64, 50] width 84 height 8
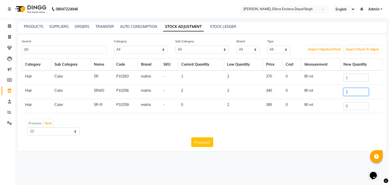
click at [362, 92] on input "2" at bounding box center [355, 92] width 25 height 8
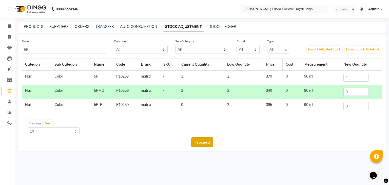
click at [202, 143] on button "Proceed" at bounding box center [202, 142] width 22 height 10
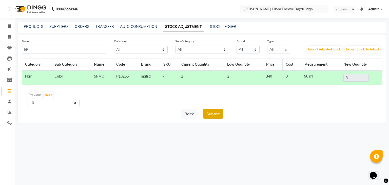
click at [212, 112] on button "Submit" at bounding box center [213, 114] width 20 height 10
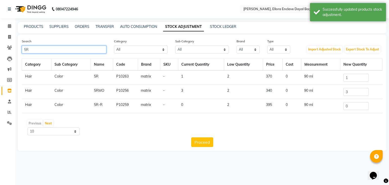
click at [60, 49] on input "5R" at bounding box center [64, 50] width 84 height 8
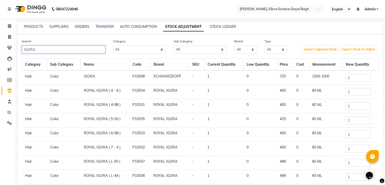
scroll to position [2, 0]
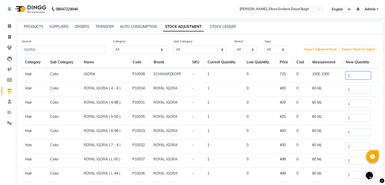
click at [355, 73] on input "1" at bounding box center [357, 75] width 25 height 8
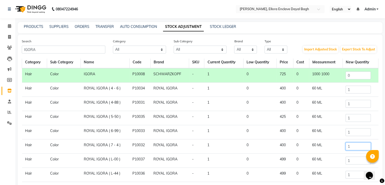
click at [352, 145] on input "1" at bounding box center [357, 146] width 25 height 8
click at [138, 122] on td "P10035" at bounding box center [139, 118] width 21 height 14
click at [353, 175] on input "1" at bounding box center [357, 174] width 25 height 8
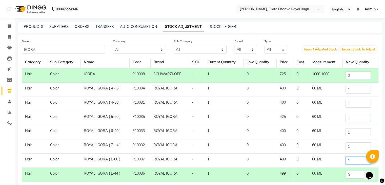
click at [360, 162] on input "1" at bounding box center [357, 160] width 25 height 8
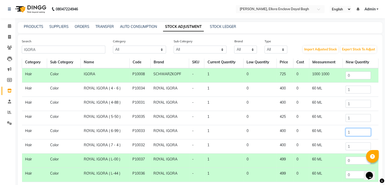
click at [352, 129] on input "1" at bounding box center [357, 132] width 25 height 8
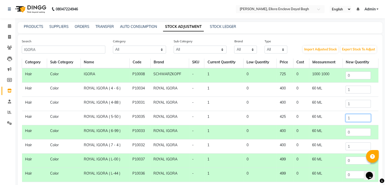
click at [352, 115] on input "1" at bounding box center [357, 118] width 25 height 8
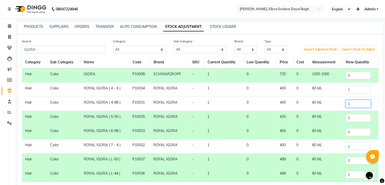
click at [354, 103] on input "1" at bounding box center [357, 104] width 25 height 8
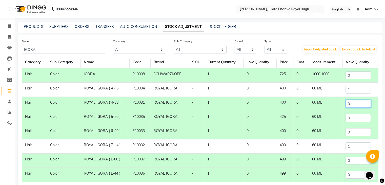
scroll to position [42, 0]
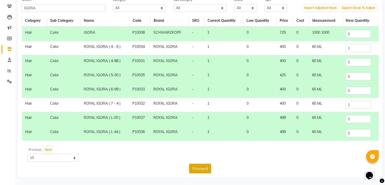
click at [206, 168] on button "Proceed" at bounding box center [200, 168] width 22 height 10
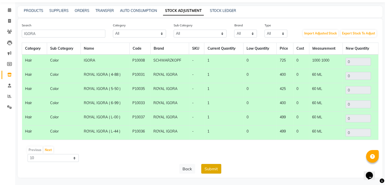
click at [206, 168] on button "Submit" at bounding box center [211, 169] width 20 height 10
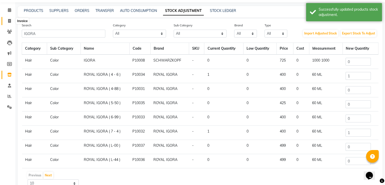
click at [10, 23] on span at bounding box center [9, 21] width 9 height 6
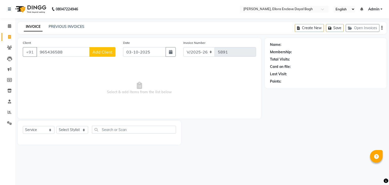
select select "6880"
select select "service"
click at [80, 50] on input "965436588" at bounding box center [62, 52] width 53 height 10
type input "9"
click at [80, 50] on input "Client" at bounding box center [75, 52] width 79 height 10
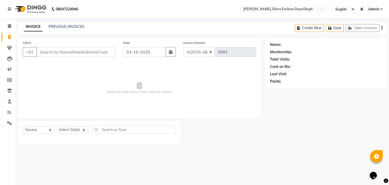
click at [94, 51] on input "Client" at bounding box center [75, 52] width 79 height 10
click at [80, 134] on select "Select Stylist AMAN DANISH SALMANI [PERSON_NAME] kakul KAVITA [PERSON_NAME] [PE…" at bounding box center [72, 130] width 32 height 8
select select "53881"
click at [56, 126] on select "Select Stylist AMAN DANISH SALMANI [PERSON_NAME] kakul KAVITA [PERSON_NAME] [PE…" at bounding box center [72, 130] width 32 height 8
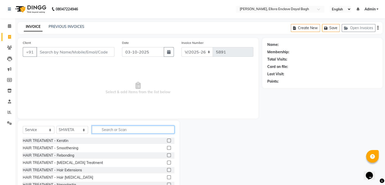
click at [106, 132] on input "text" at bounding box center [133, 129] width 82 height 8
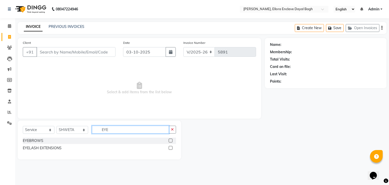
type input "EYE"
click at [171, 140] on label at bounding box center [170, 140] width 4 height 4
click at [171, 140] on input "checkbox" at bounding box center [169, 140] width 3 height 3
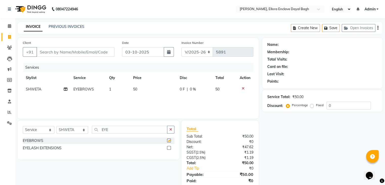
checkbox input "false"
click at [94, 53] on input "Client" at bounding box center [75, 52] width 78 height 10
click at [93, 52] on input "Client" at bounding box center [75, 52] width 78 height 10
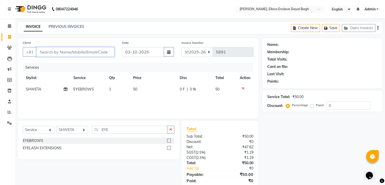
click at [95, 52] on input "Client" at bounding box center [75, 52] width 78 height 10
click at [98, 52] on input "Client" at bounding box center [75, 52] width 78 height 10
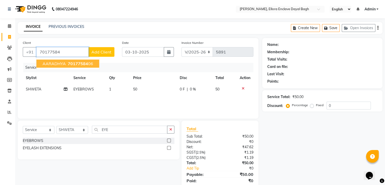
click at [87, 63] on span "70177584" at bounding box center [78, 63] width 20 height 5
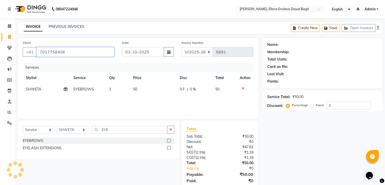
type input "7017758406"
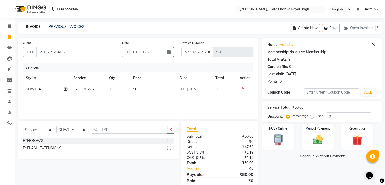
scroll to position [18, 0]
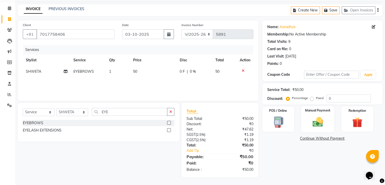
click at [302, 114] on div "Manual Payment" at bounding box center [317, 119] width 33 height 26
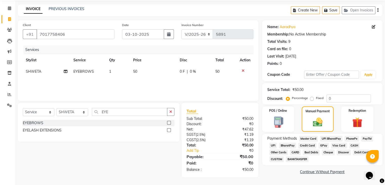
click at [270, 144] on span "UPI" at bounding box center [273, 145] width 8 height 6
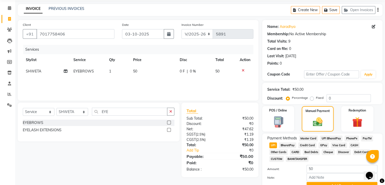
scroll to position [44, 0]
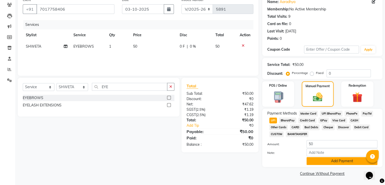
click at [313, 157] on button "Add Payment" at bounding box center [341, 161] width 71 height 8
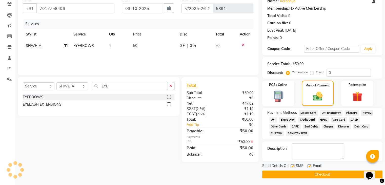
scroll to position [45, 0]
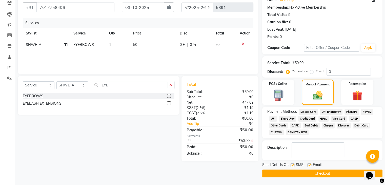
click at [309, 164] on label at bounding box center [309, 165] width 4 height 4
click at [309, 164] on input "checkbox" at bounding box center [308, 164] width 3 height 3
checkbox input "false"
click at [291, 164] on label at bounding box center [292, 165] width 4 height 4
click at [291, 164] on input "checkbox" at bounding box center [291, 164] width 3 height 3
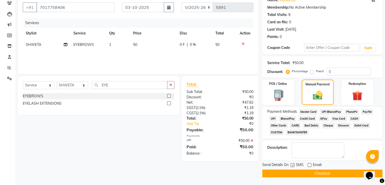
checkbox input "false"
click at [293, 172] on button "Checkout" at bounding box center [322, 173] width 120 height 8
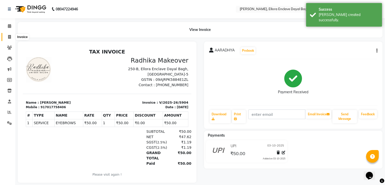
click at [9, 35] on icon at bounding box center [9, 37] width 3 height 4
select select "6880"
select select "service"
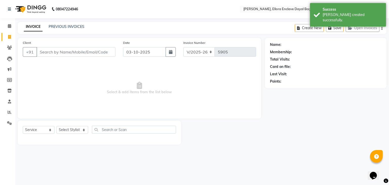
click at [62, 49] on input "Client" at bounding box center [75, 52] width 79 height 10
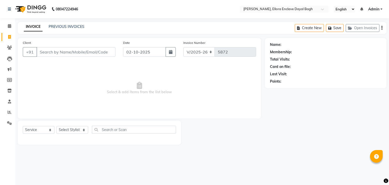
select select "6880"
select select "service"
click at [6, 93] on span at bounding box center [9, 91] width 9 height 6
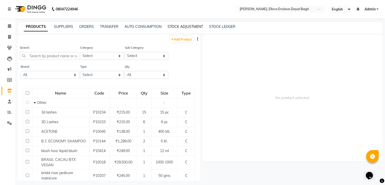
click at [190, 26] on link "STOCK ADJUSTMENT" at bounding box center [184, 26] width 35 height 5
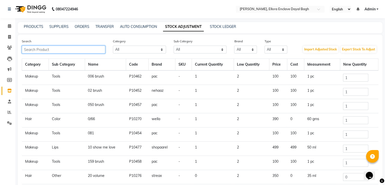
click at [90, 49] on input "text" at bounding box center [63, 50] width 83 height 8
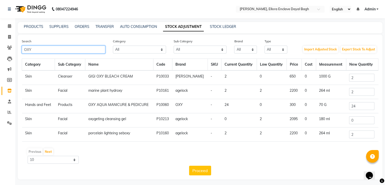
type input "OXY"
click at [362, 104] on input "24" at bounding box center [361, 106] width 25 height 8
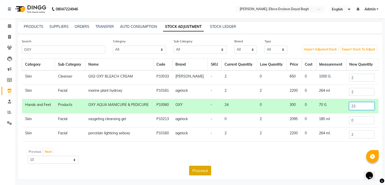
type input "23"
click at [204, 169] on button "Proceed" at bounding box center [200, 170] width 22 height 10
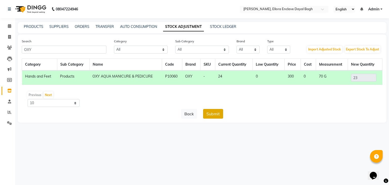
click at [212, 117] on button "Submit" at bounding box center [213, 114] width 20 height 10
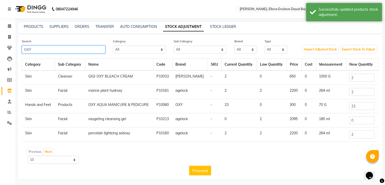
click at [94, 47] on input "OXY" at bounding box center [63, 50] width 83 height 8
click at [81, 51] on input "OXY" at bounding box center [63, 50] width 83 height 8
type input "O"
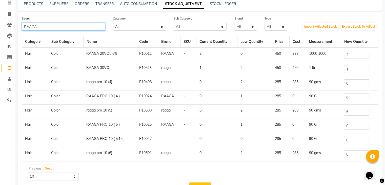
click at [66, 28] on input "RAAGA" at bounding box center [63, 27] width 83 height 8
type input "R"
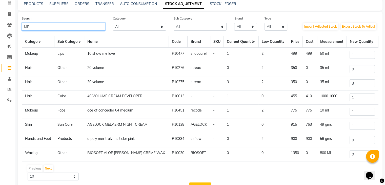
type input "M"
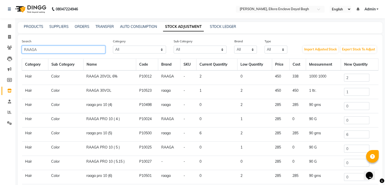
click at [47, 51] on input "RAAGA" at bounding box center [63, 50] width 83 height 8
type input "R"
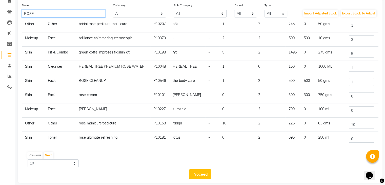
scroll to position [38, 0]
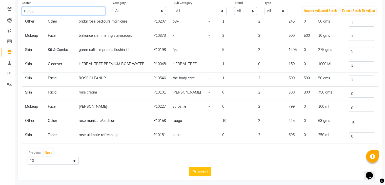
type input "ROSE"
click at [357, 121] on input "10" at bounding box center [361, 122] width 25 height 8
type input "1"
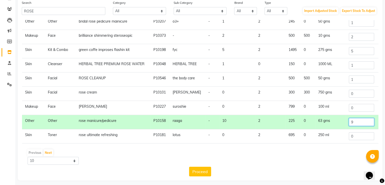
scroll to position [42, 0]
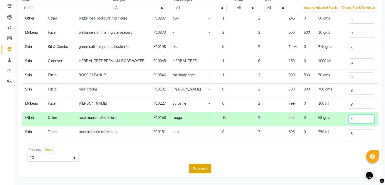
type input "9"
click at [208, 170] on button "Proceed" at bounding box center [200, 168] width 22 height 10
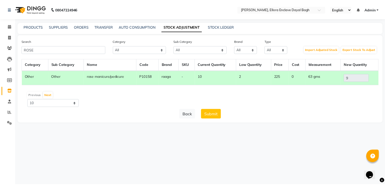
scroll to position [0, 0]
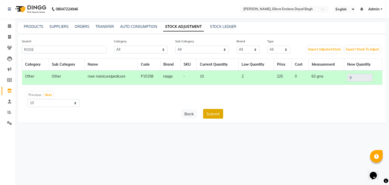
click at [212, 115] on button "Submit" at bounding box center [213, 114] width 20 height 10
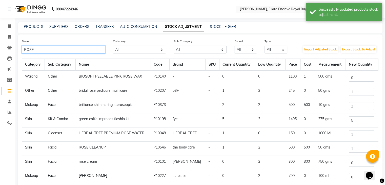
click at [86, 49] on input "ROSE" at bounding box center [63, 50] width 83 height 8
type input "R"
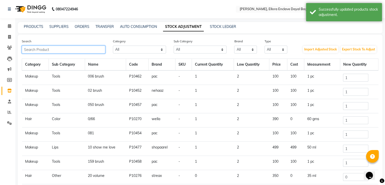
click at [76, 47] on input "text" at bounding box center [63, 50] width 83 height 8
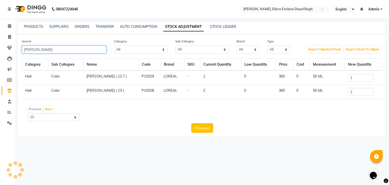
click at [73, 49] on input "[PERSON_NAME]" at bounding box center [64, 50] width 84 height 8
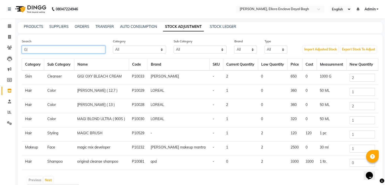
type input "G"
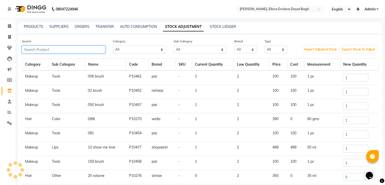
click at [73, 49] on input "text" at bounding box center [63, 50] width 83 height 8
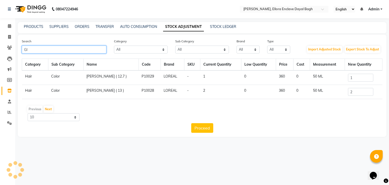
type input "G"
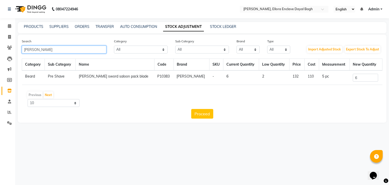
type input "[PERSON_NAME]"
click at [355, 78] on input "6" at bounding box center [364, 78] width 25 height 8
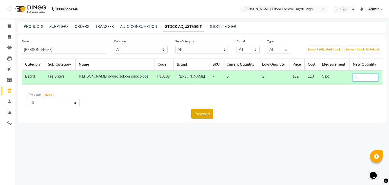
type input "1"
click at [205, 117] on button "Proceed" at bounding box center [202, 114] width 22 height 10
click at [208, 116] on button "Submit" at bounding box center [213, 114] width 20 height 10
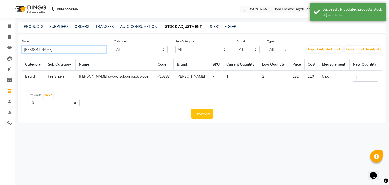
click at [65, 51] on input "[PERSON_NAME]" at bounding box center [64, 50] width 84 height 8
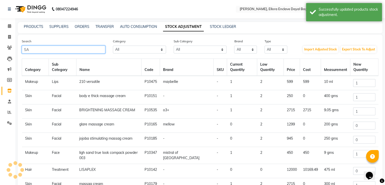
type input "S"
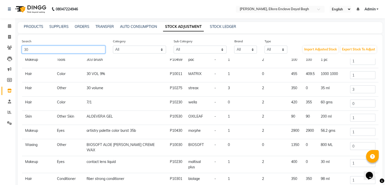
scroll to position [23, 0]
click at [83, 50] on input "30" at bounding box center [63, 50] width 83 height 8
type input "3"
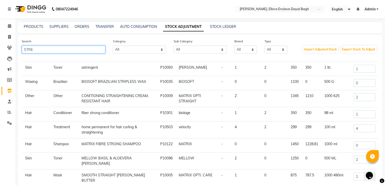
scroll to position [0, 0]
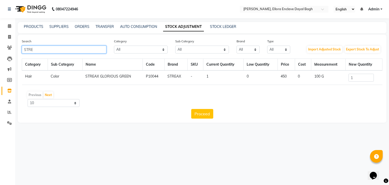
click at [82, 51] on input "STRE" at bounding box center [64, 50] width 84 height 8
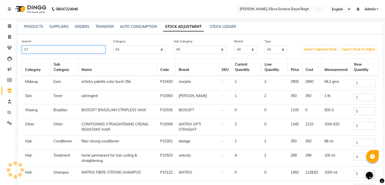
type input "S"
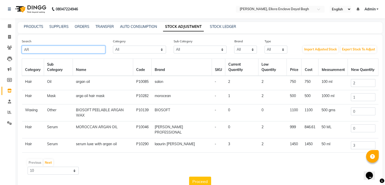
type input "A"
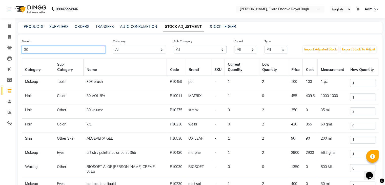
type input "30"
click at [358, 107] on input "3" at bounding box center [362, 111] width 25 height 8
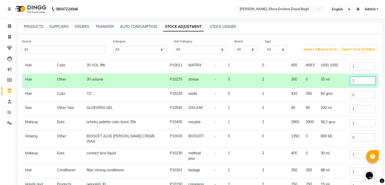
scroll to position [42, 0]
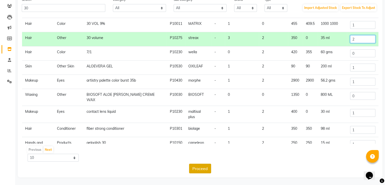
type input "2"
click at [198, 168] on button "Proceed" at bounding box center [200, 168] width 22 height 10
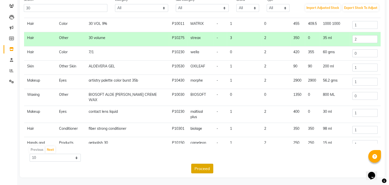
scroll to position [0, 0]
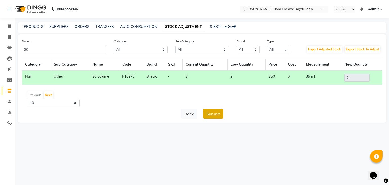
click at [209, 115] on button "Submit" at bounding box center [213, 114] width 20 height 10
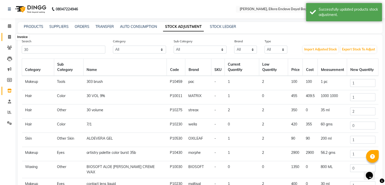
click at [8, 36] on span at bounding box center [9, 37] width 9 height 6
select select "6880"
select select "service"
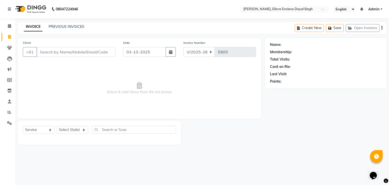
click at [188, 107] on span "Select & add items from the list below" at bounding box center [139, 88] width 233 height 51
